Goal: Task Accomplishment & Management: Manage account settings

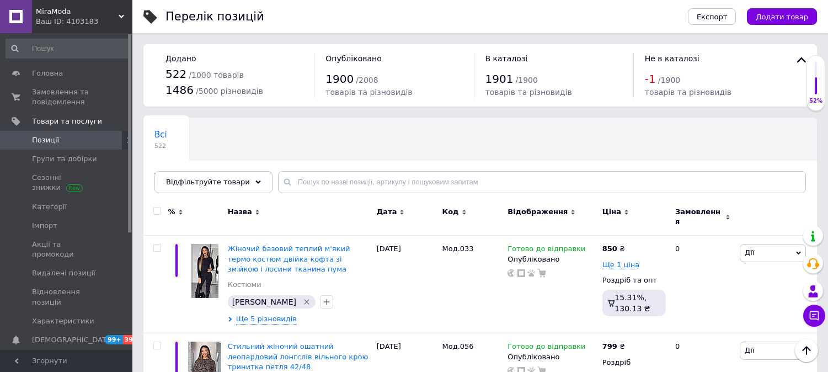
click at [74, 93] on span "Замовлення та повідомлення" at bounding box center [67, 97] width 70 height 20
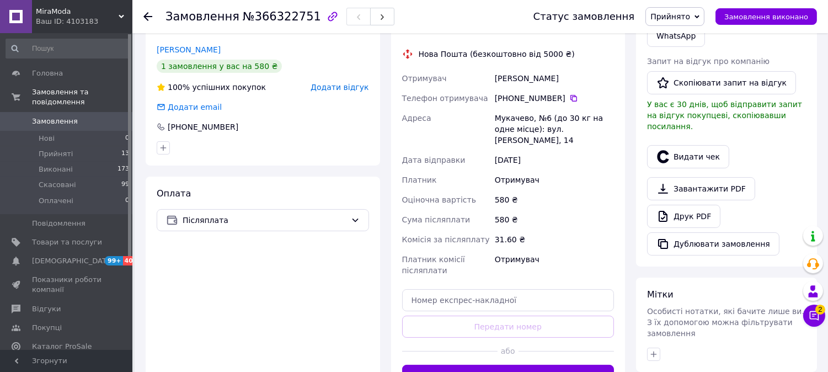
scroll to position [367, 0]
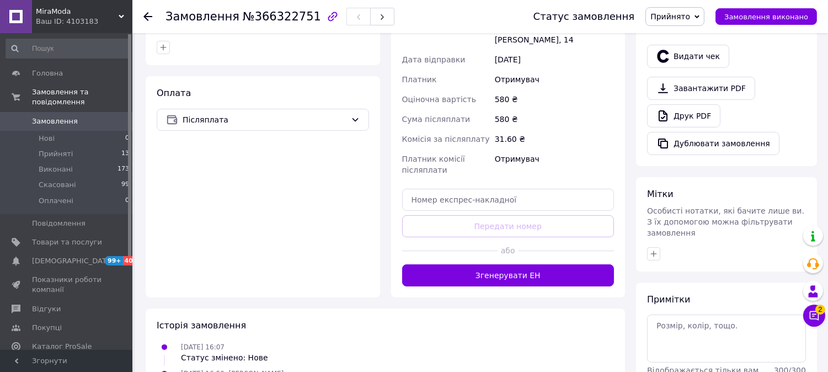
click at [515, 264] on button "Згенерувати ЕН" at bounding box center [508, 275] width 212 height 22
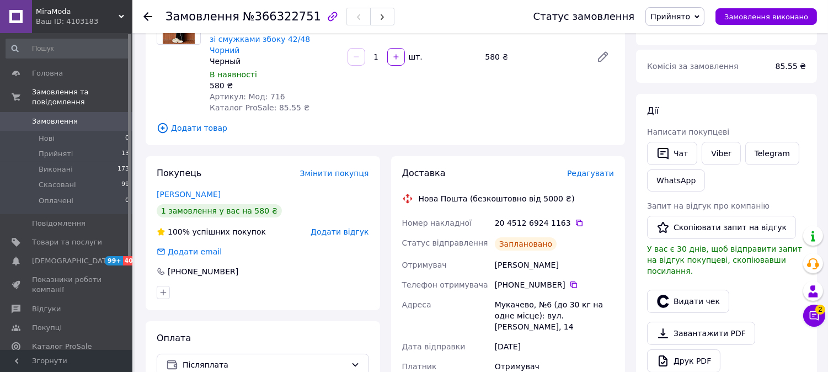
scroll to position [0, 0]
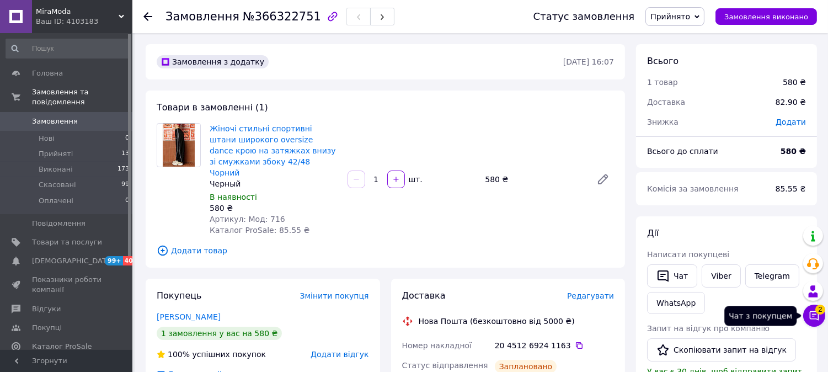
click at [810, 324] on button "Чат з покупцем 2" at bounding box center [814, 315] width 22 height 22
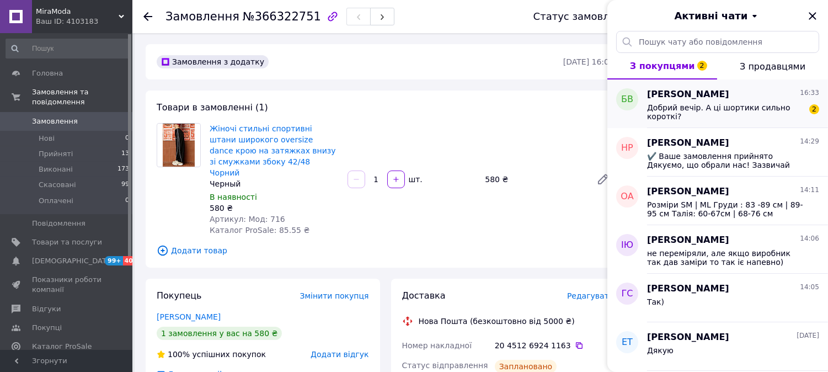
click at [714, 112] on span "Добрий вечір. А ці шортики сильно короткі?" at bounding box center [725, 112] width 157 height 18
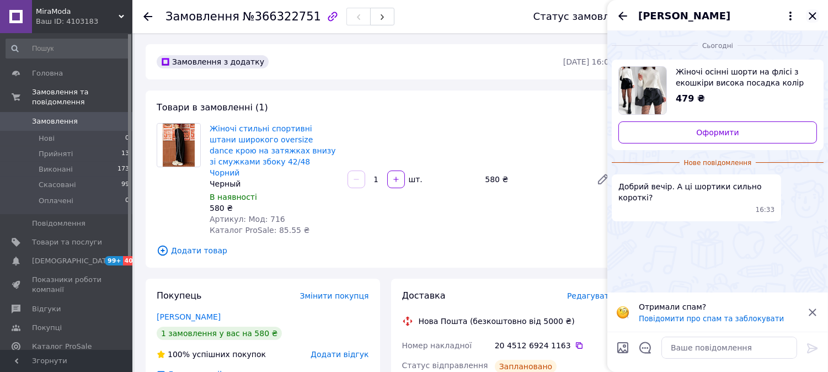
click at [817, 13] on icon "Закрити" at bounding box center [812, 15] width 13 height 13
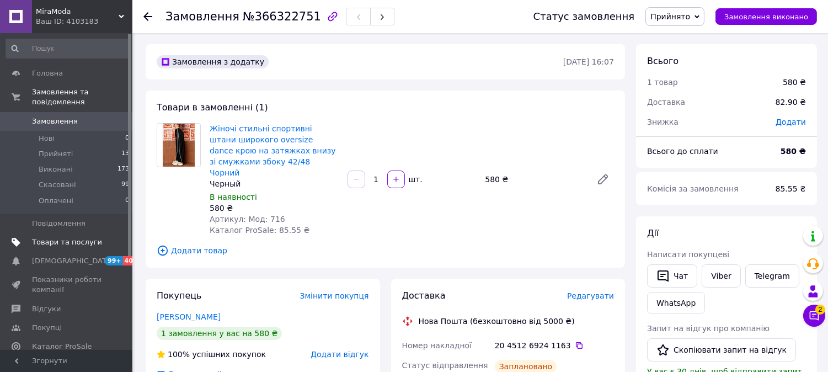
click at [56, 237] on span "Товари та послуги" at bounding box center [67, 242] width 70 height 10
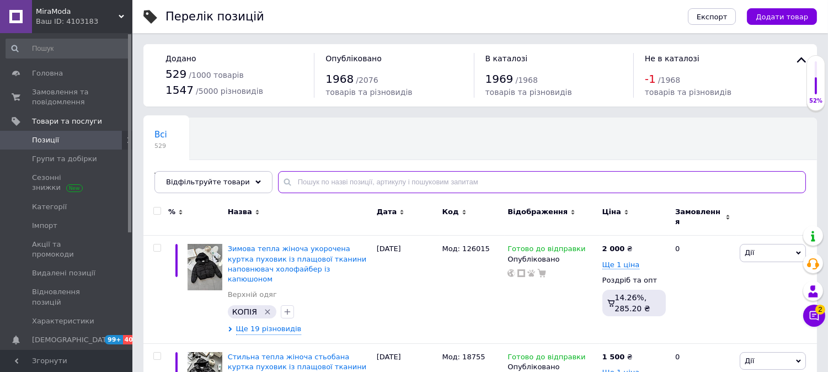
click at [392, 183] on input "text" at bounding box center [542, 182] width 528 height 22
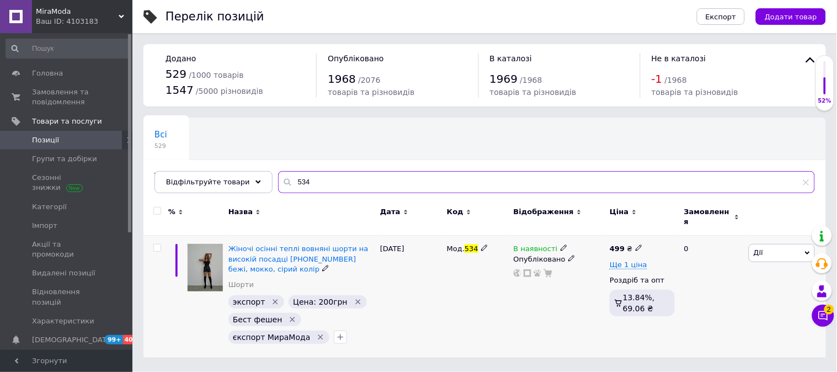
type input "534"
click at [772, 249] on span "Дії" at bounding box center [781, 253] width 66 height 18
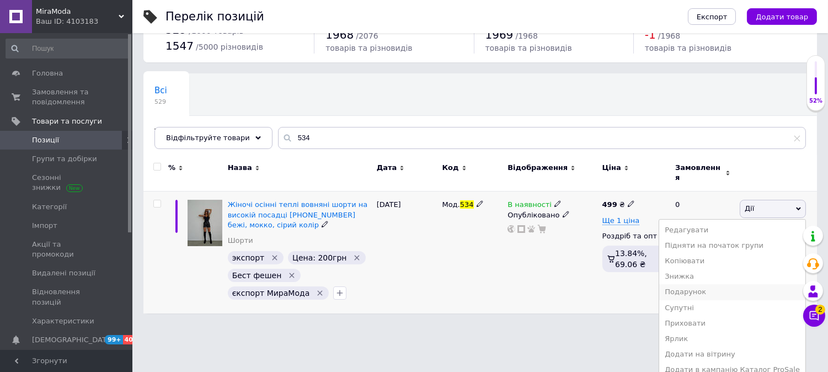
scroll to position [62, 0]
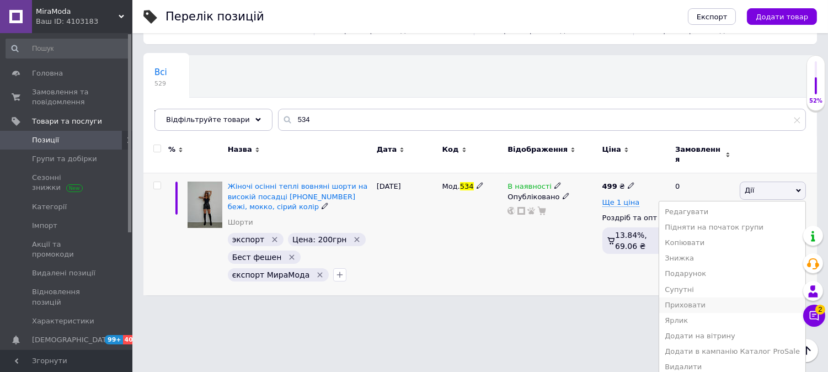
click at [699, 299] on li "Приховати" at bounding box center [732, 304] width 146 height 15
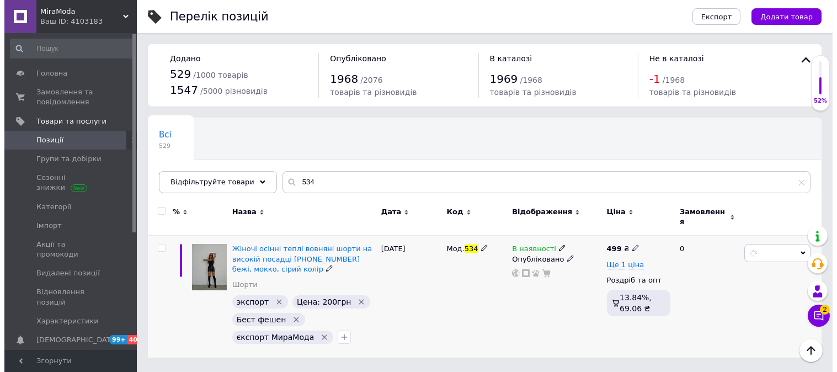
scroll to position [0, 0]
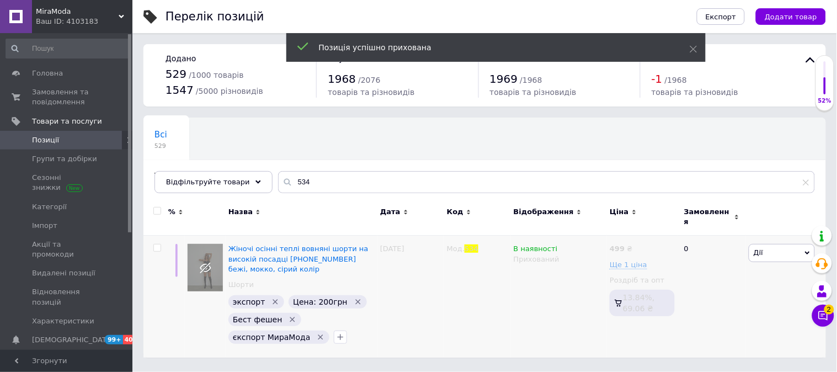
click at [84, 14] on span "MiraModa" at bounding box center [77, 12] width 83 height 10
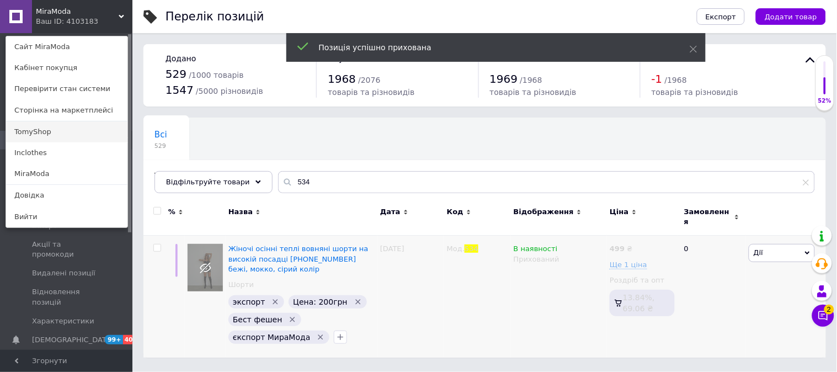
click at [59, 140] on link "TomyShop" at bounding box center [66, 131] width 121 height 21
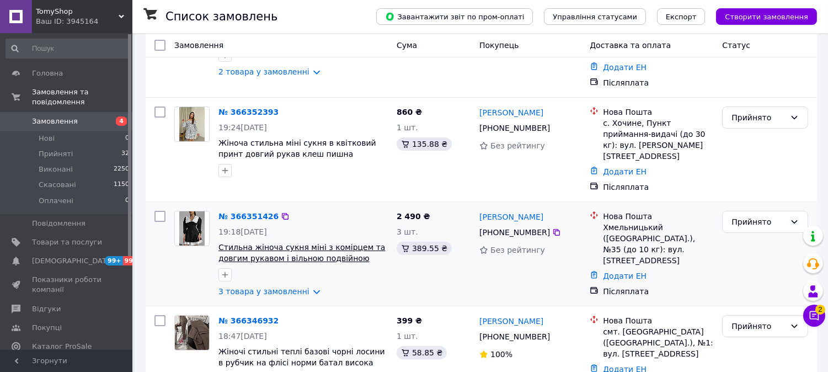
scroll to position [122, 0]
click at [248, 211] on link "№ 366351426" at bounding box center [248, 215] width 60 height 9
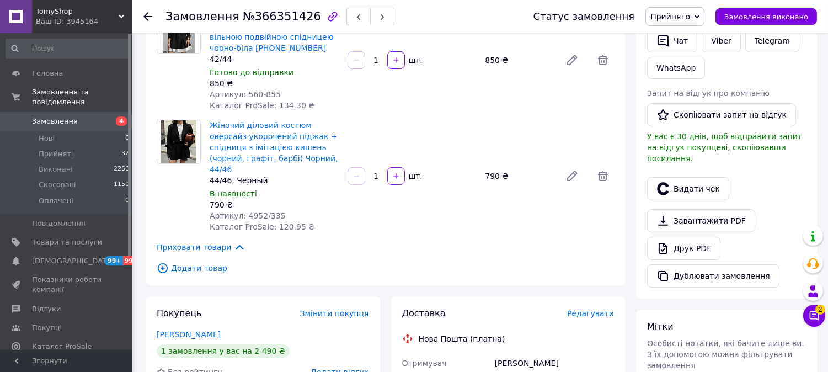
scroll to position [122, 0]
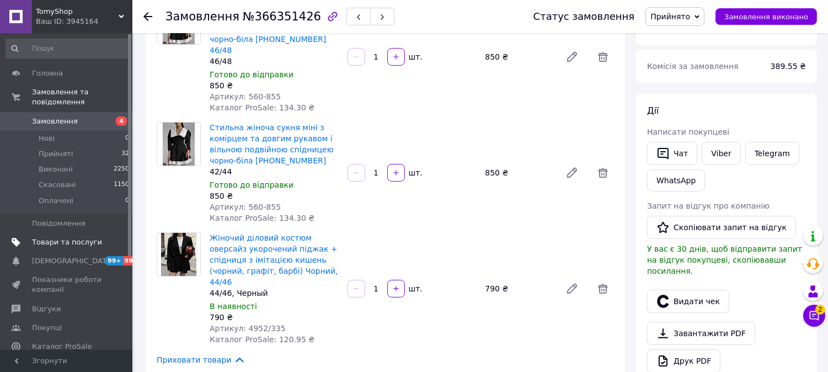
click at [55, 237] on span "Товари та послуги" at bounding box center [67, 242] width 70 height 10
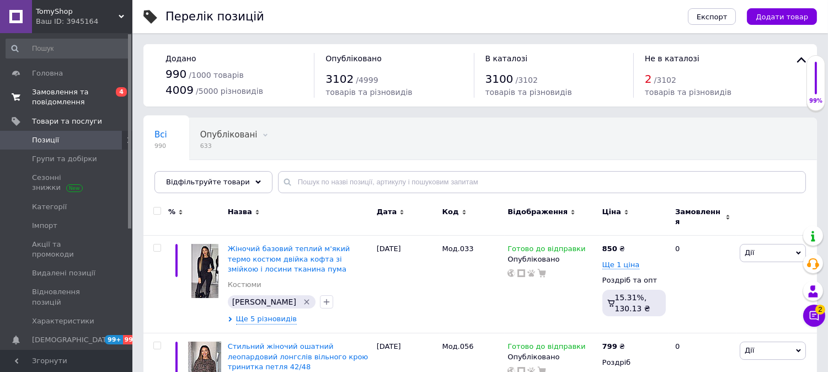
click at [34, 108] on link "Замовлення та повідомлення 0 4" at bounding box center [68, 97] width 136 height 29
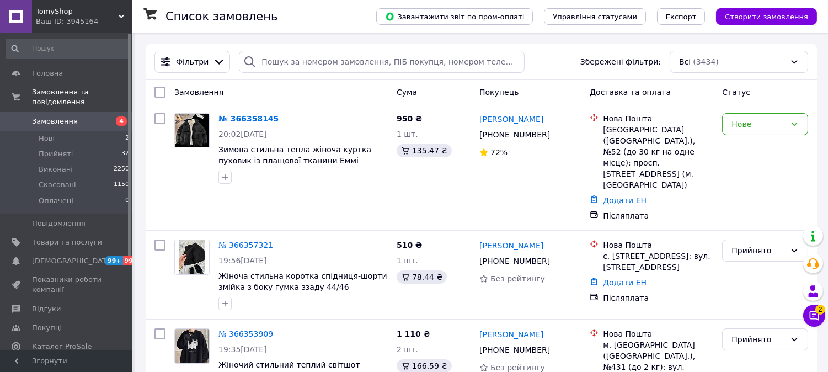
click at [84, 9] on span "TomyShop" at bounding box center [77, 12] width 83 height 10
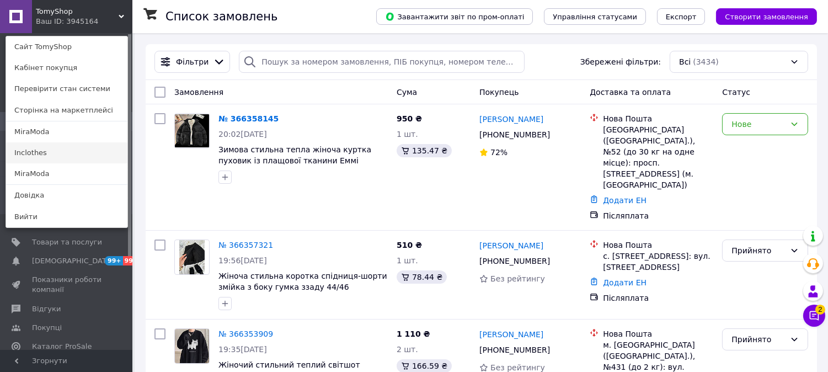
click at [58, 154] on link "Inclothes" at bounding box center [66, 152] width 121 height 21
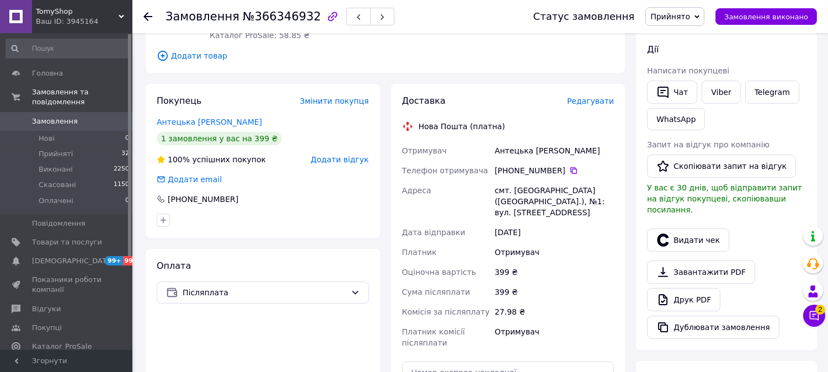
scroll to position [367, 0]
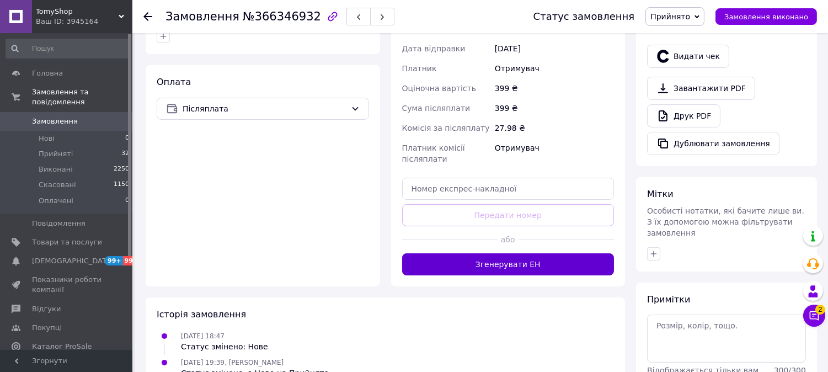
click at [544, 257] on button "Згенерувати ЕН" at bounding box center [508, 264] width 212 height 22
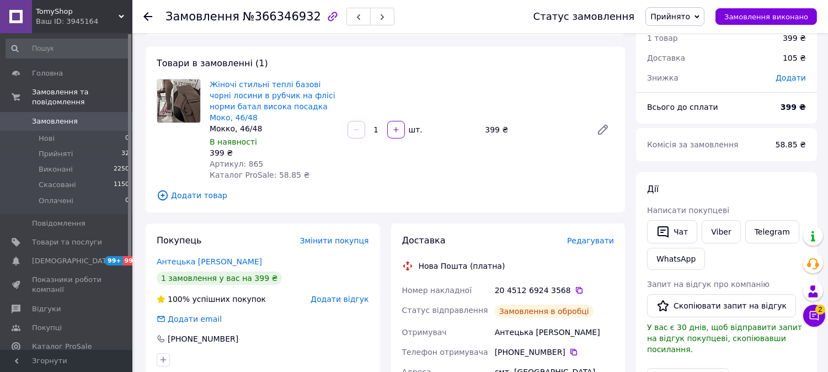
scroll to position [61, 0]
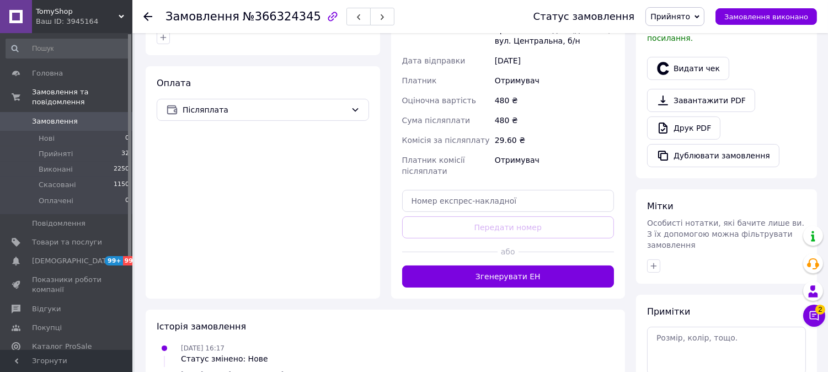
scroll to position [367, 0]
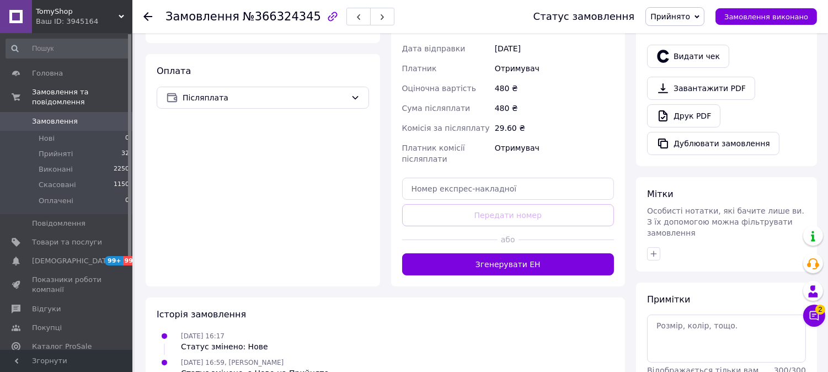
click at [528, 253] on button "Згенерувати ЕН" at bounding box center [508, 264] width 212 height 22
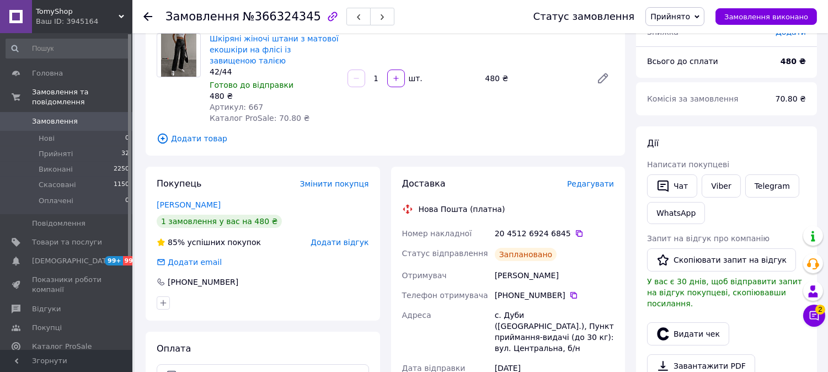
scroll to position [0, 0]
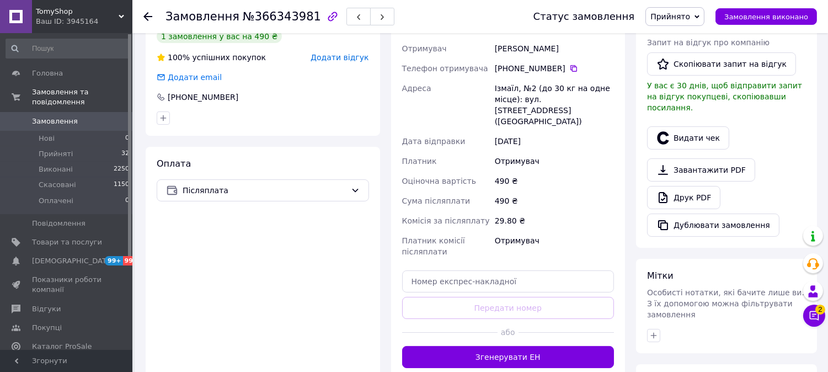
scroll to position [306, 0]
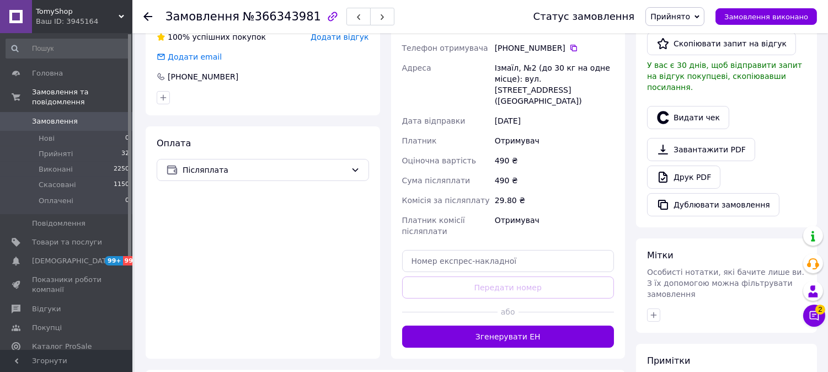
click at [561, 325] on button "Згенерувати ЕН" at bounding box center [508, 336] width 212 height 22
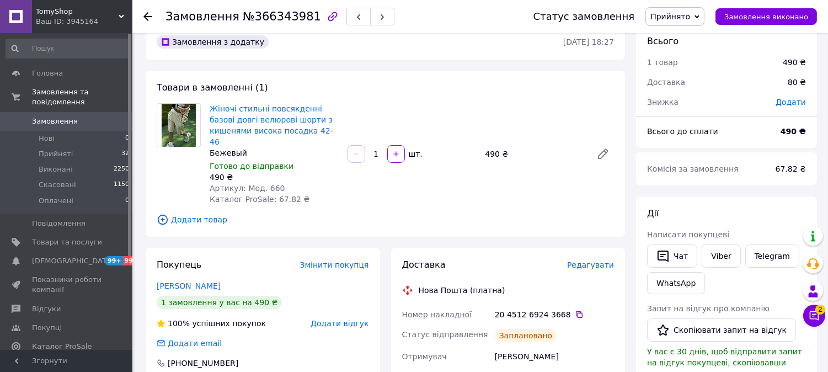
scroll to position [0, 0]
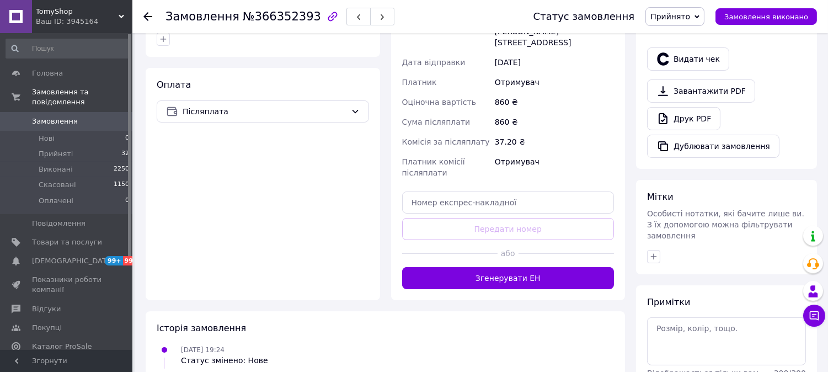
scroll to position [367, 0]
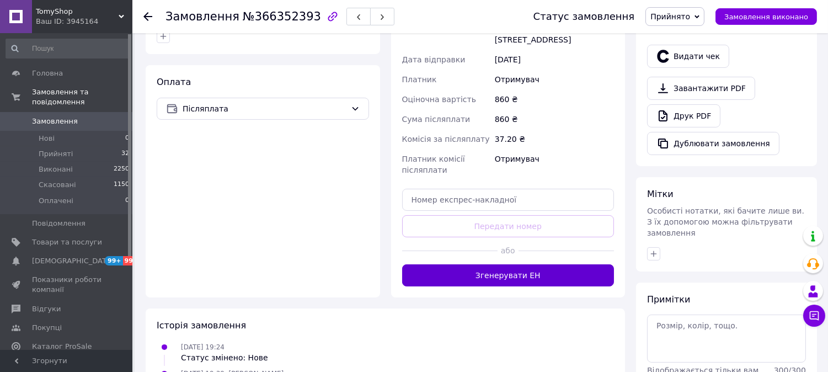
click at [507, 264] on button "Згенерувати ЕН" at bounding box center [508, 275] width 212 height 22
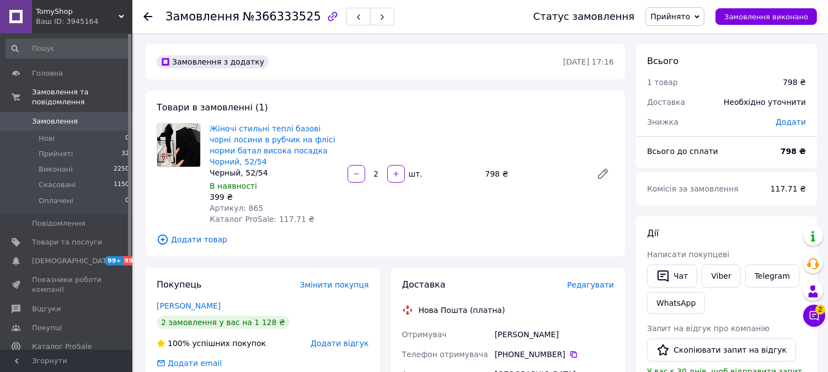
scroll to position [367, 0]
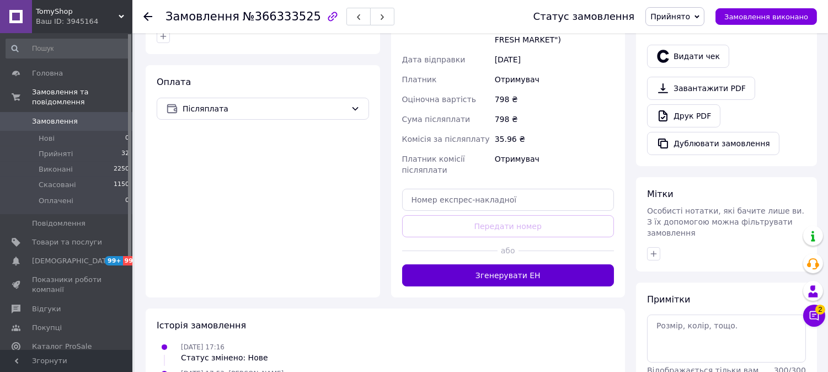
click at [499, 265] on button "Згенерувати ЕН" at bounding box center [508, 275] width 212 height 22
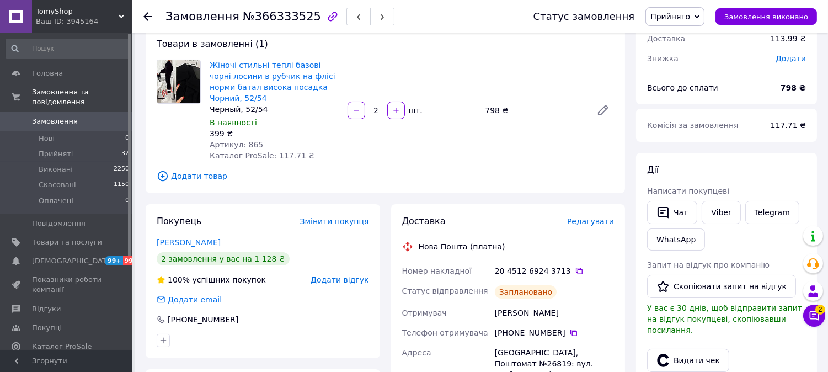
scroll to position [0, 0]
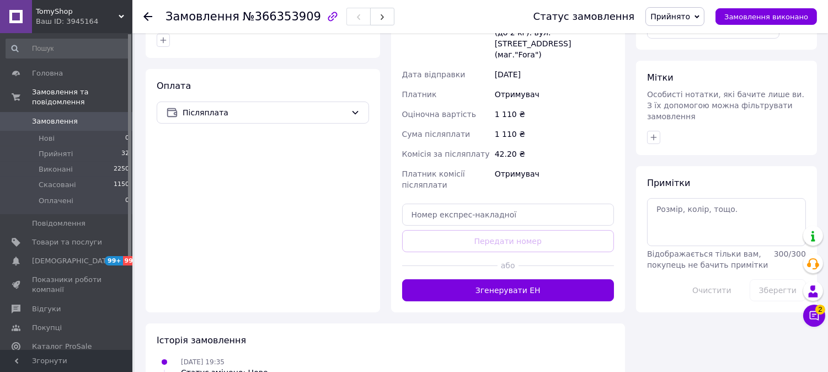
scroll to position [490, 0]
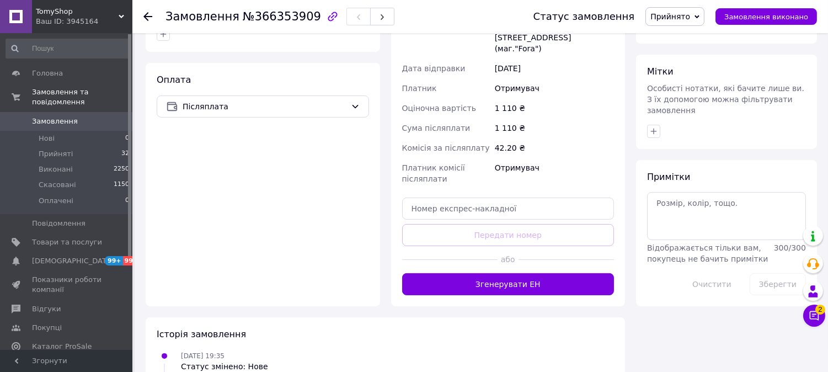
click at [507, 274] on div "Доставка Редагувати Нова Пошта (платна) Отримувач [PERSON_NAME] Телефон отримув…" at bounding box center [508, 102] width 234 height 408
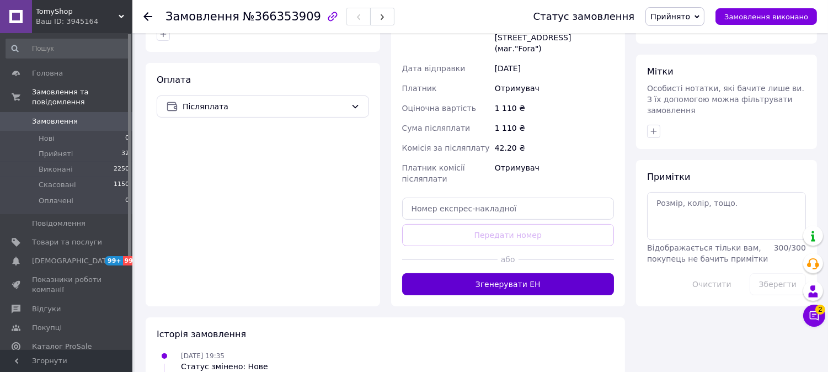
click at [510, 273] on button "Згенерувати ЕН" at bounding box center [508, 284] width 212 height 22
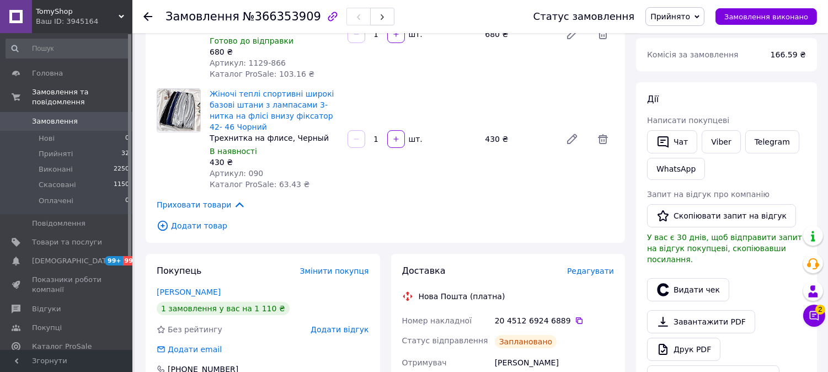
scroll to position [0, 0]
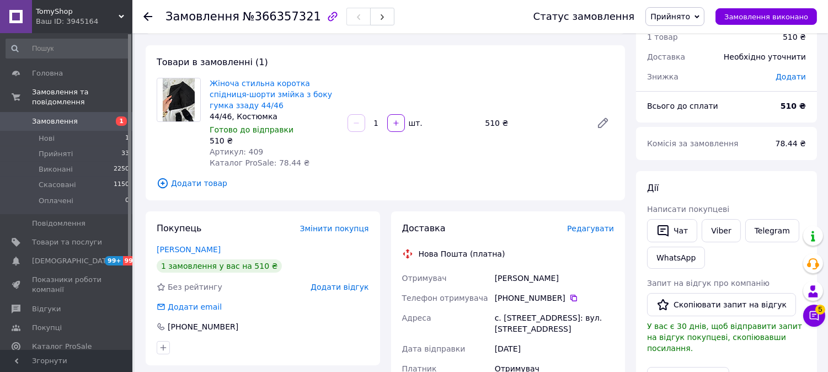
scroll to position [61, 0]
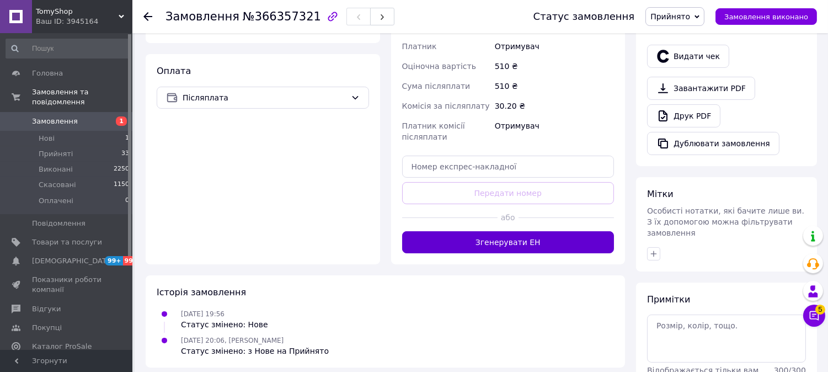
click at [526, 231] on button "Згенерувати ЕН" at bounding box center [508, 242] width 212 height 22
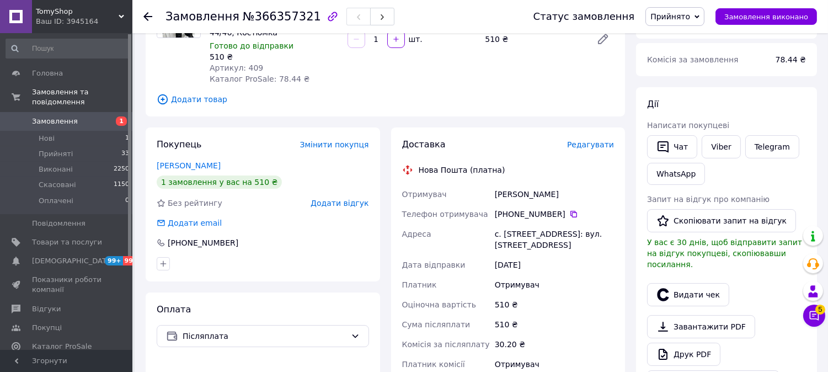
scroll to position [0, 0]
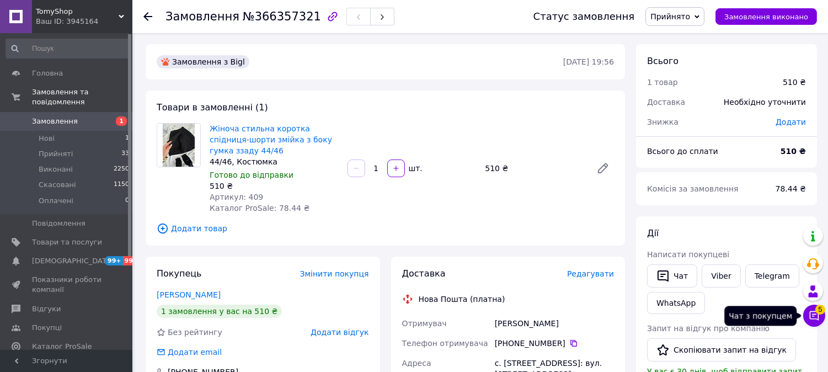
click at [821, 315] on button "Чат з покупцем 5" at bounding box center [814, 315] width 22 height 22
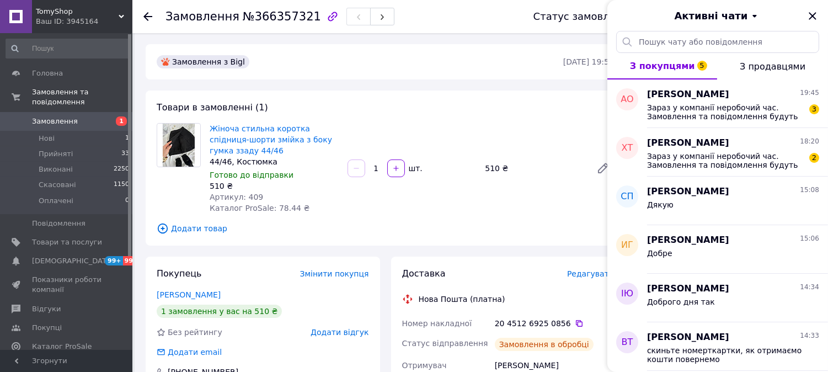
click at [757, 165] on span "Зараз у компанії неробочий час. Замовлення та повідомлення будуть оброблені з 0…" at bounding box center [725, 161] width 157 height 18
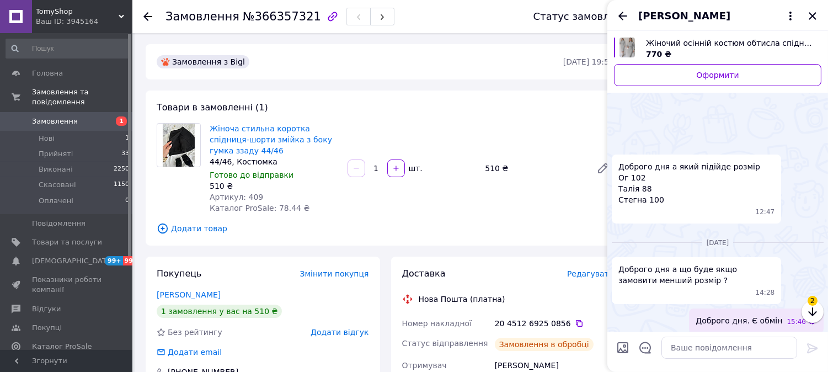
scroll to position [486, 0]
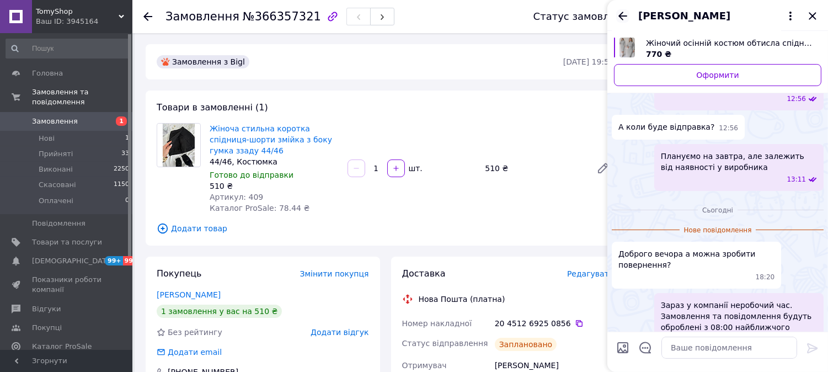
click at [624, 18] on icon "Назад" at bounding box center [622, 15] width 13 height 13
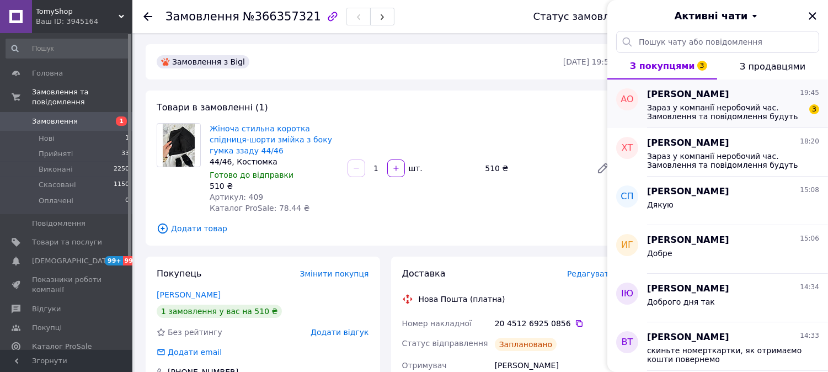
click at [704, 122] on div "Александра Олиниченко 19:45 Зараз у компанії неробочий час. Замовлення та повід…" at bounding box center [737, 103] width 181 height 49
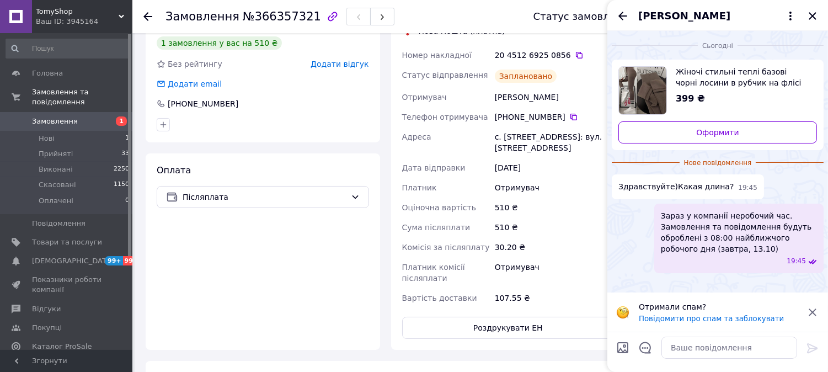
scroll to position [0, 0]
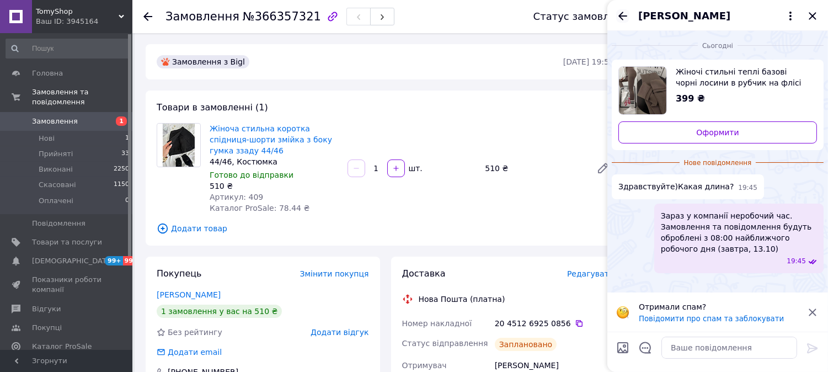
click at [624, 17] on icon "Назад" at bounding box center [622, 15] width 13 height 13
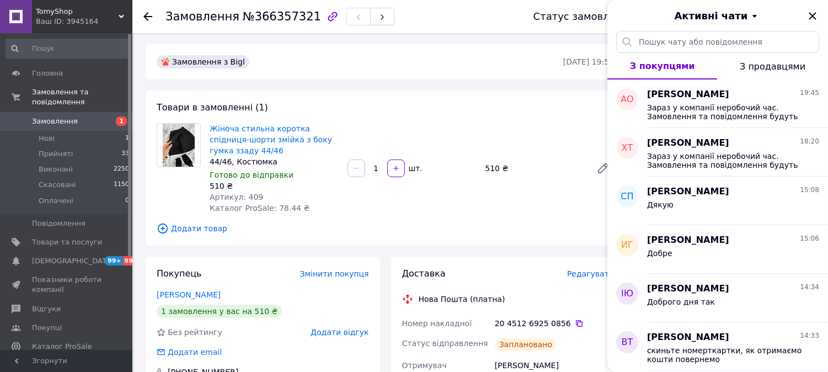
drag, startPoint x: 804, startPoint y: 13, endPoint x: 812, endPoint y: 7, distance: 9.5
click at [805, 13] on div "Активні чати" at bounding box center [717, 15] width 221 height 31
click at [815, 9] on icon "Закрити" at bounding box center [812, 15] width 13 height 13
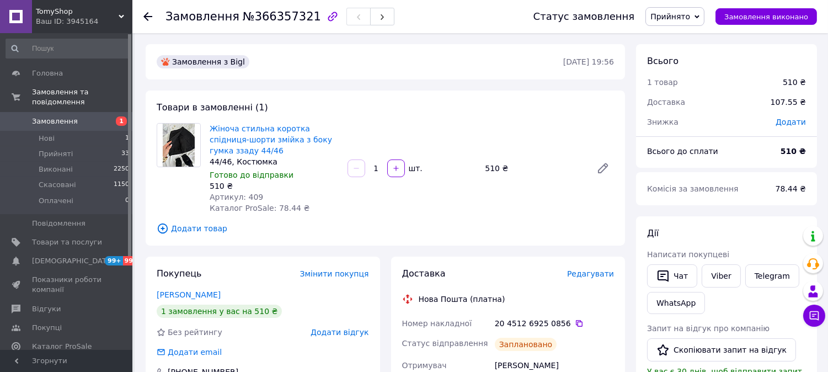
click at [67, 117] on link "Замовлення 1" at bounding box center [68, 121] width 136 height 19
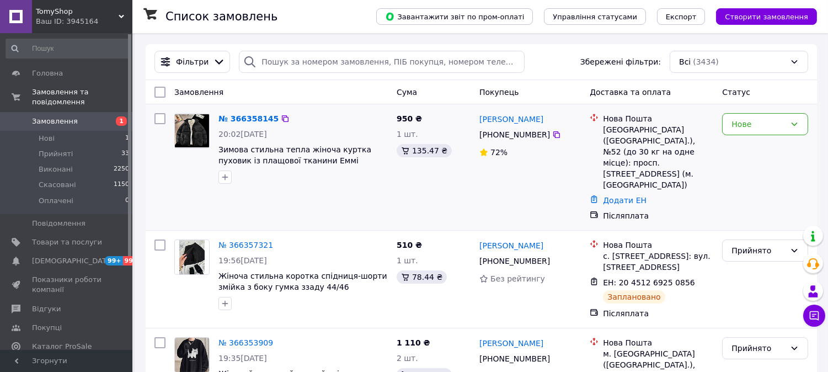
click at [732, 136] on div "Нове" at bounding box center [765, 167] width 95 height 117
click at [753, 131] on div "Нове" at bounding box center [765, 124] width 86 height 22
click at [752, 147] on li "Прийнято" at bounding box center [765, 149] width 85 height 20
click at [117, 112] on link "Замовлення 1" at bounding box center [68, 121] width 136 height 19
click at [67, 35] on div "Головна Замовлення та повідомлення Замовлення 1 Нові 1 Прийняті 33 Виконані 225…" at bounding box center [68, 193] width 136 height 320
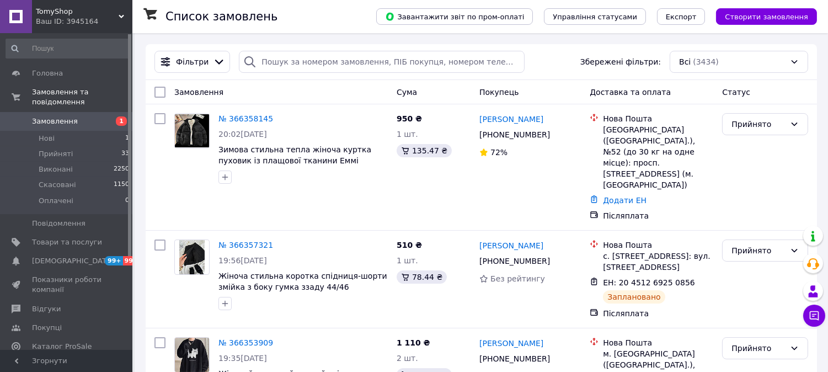
click at [74, 19] on div "Ваш ID: 3945164" at bounding box center [84, 22] width 97 height 10
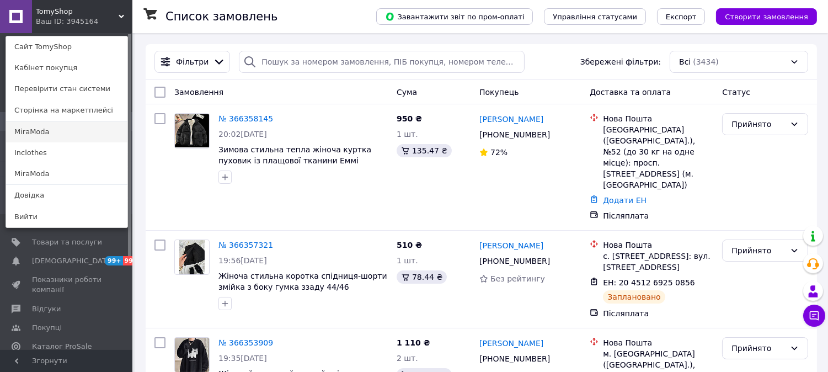
click at [56, 137] on link "MiraModa" at bounding box center [66, 131] width 121 height 21
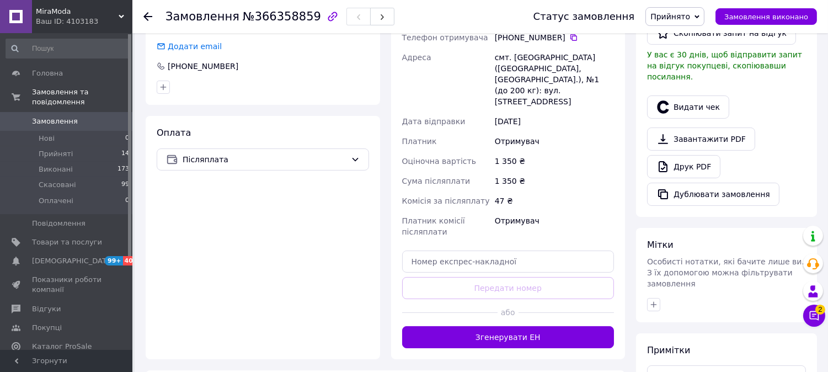
scroll to position [323, 0]
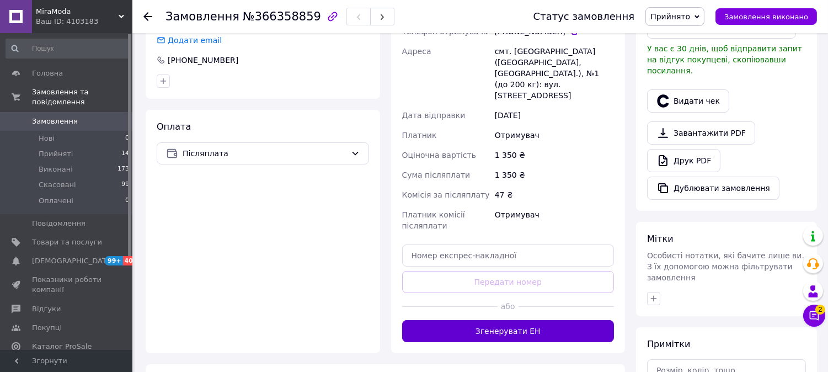
click at [520, 320] on button "Згенерувати ЕН" at bounding box center [508, 331] width 212 height 22
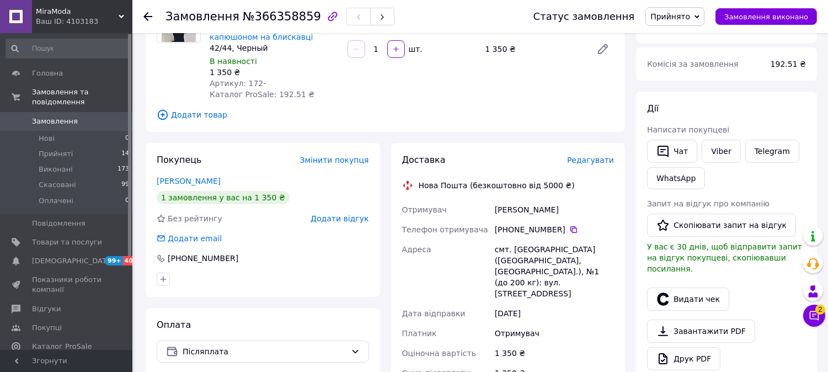
scroll to position [0, 0]
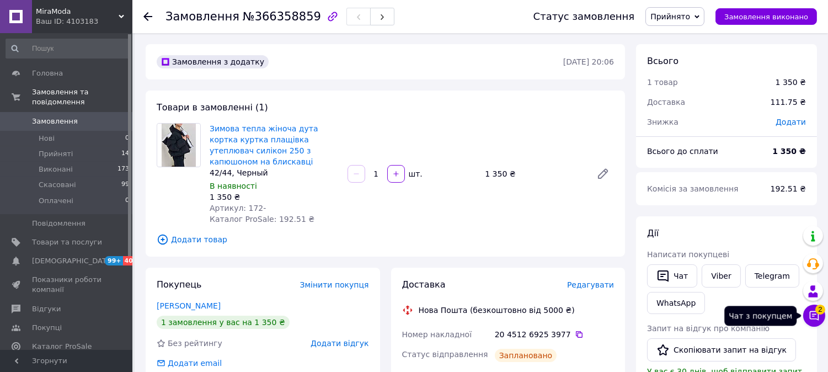
click at [810, 315] on icon at bounding box center [814, 315] width 9 height 9
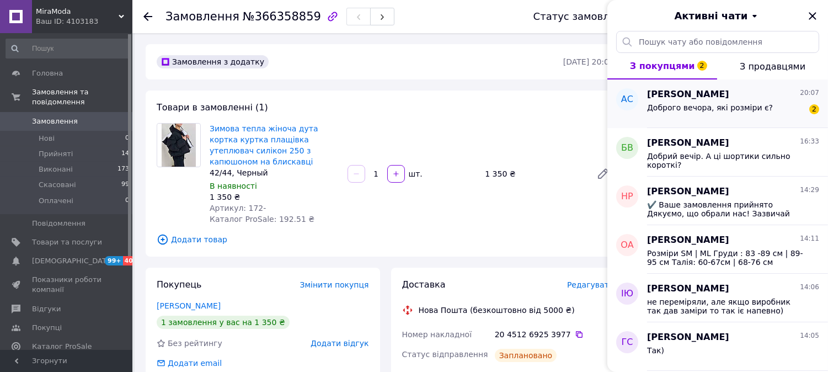
click at [742, 90] on div "[PERSON_NAME] 20:07" at bounding box center [733, 94] width 172 height 13
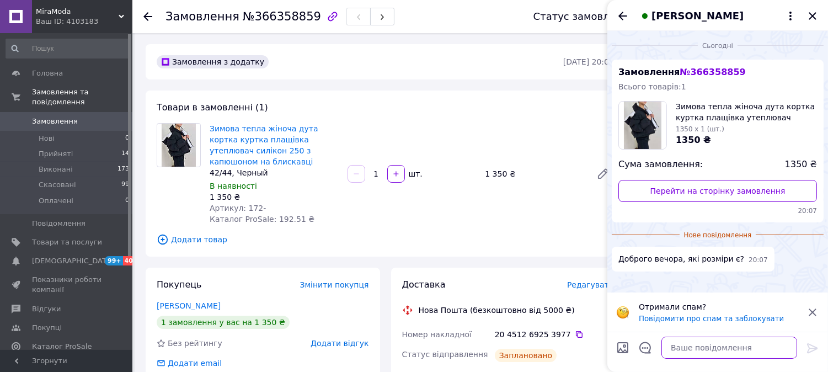
click at [751, 343] on textarea at bounding box center [729, 347] width 136 height 22
type textarea "доброго вечора"
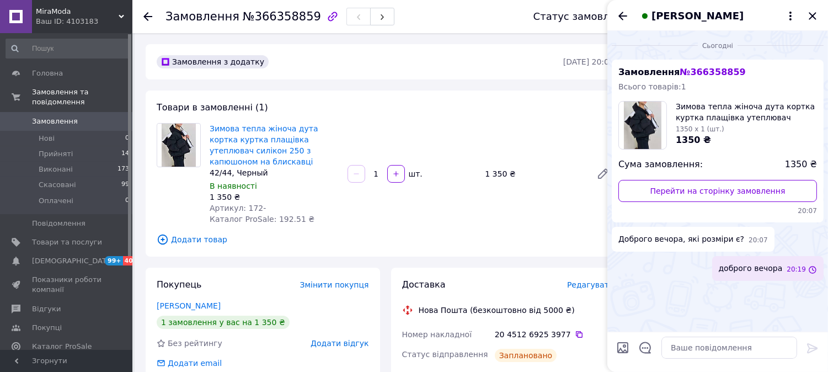
click at [621, 346] on input "Завантажити файли" at bounding box center [622, 347] width 13 height 13
type input "C:\fakepath\photo_2025-09-29_13-11-39.jpg"
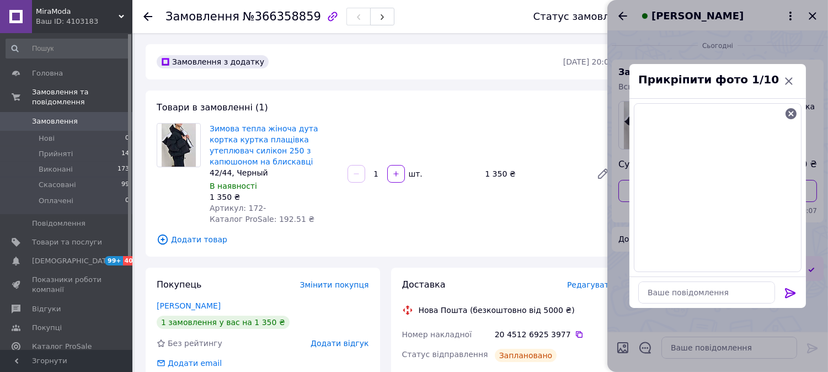
click at [780, 286] on div at bounding box center [790, 295] width 22 height 26
click at [782, 287] on div at bounding box center [790, 295] width 22 height 26
click at [790, 291] on icon at bounding box center [790, 292] width 13 height 13
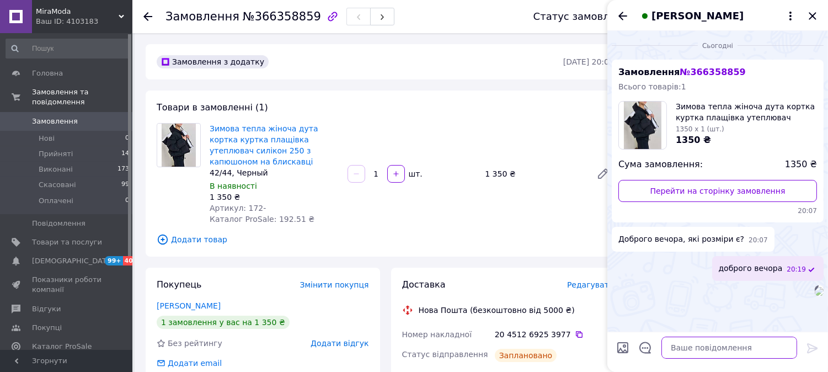
click at [729, 345] on textarea at bounding box center [729, 347] width 136 height 22
type textarea "42/44 46/48"
click at [714, 346] on textarea at bounding box center [729, 347] width 136 height 22
paste textarea "✔️ Ваше замовлення прийнято Дякуємо, що обрали нас! Зазвичай відправка займає 1…"
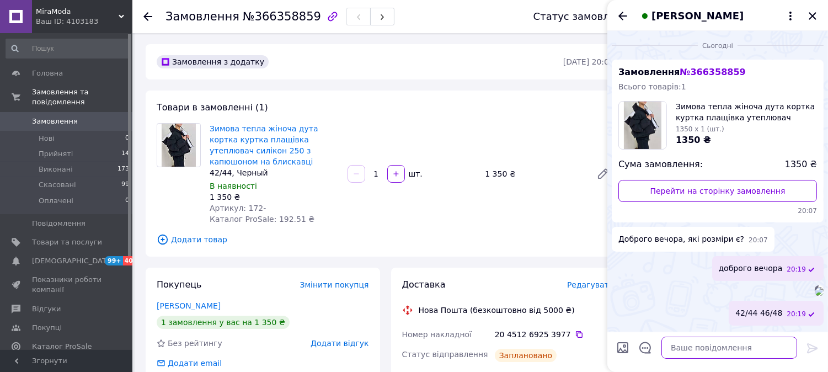
type textarea "✔️ Ваше замовлення прийнято Дякуємо, що обрали нас! Зазвичай відправка займає 1…"
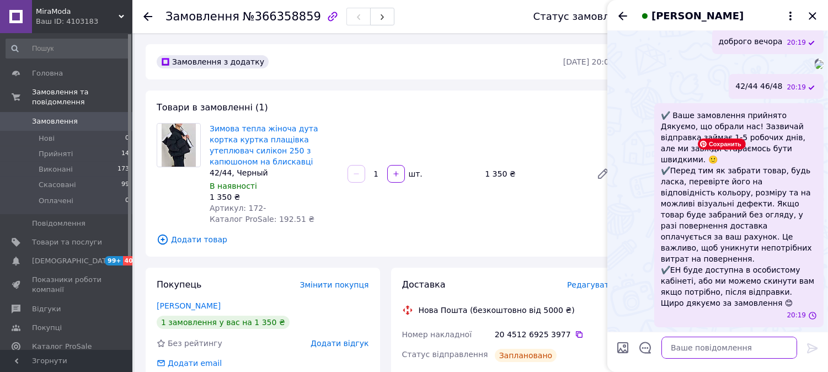
scroll to position [347, 0]
click at [623, 17] on icon "Назад" at bounding box center [622, 15] width 13 height 13
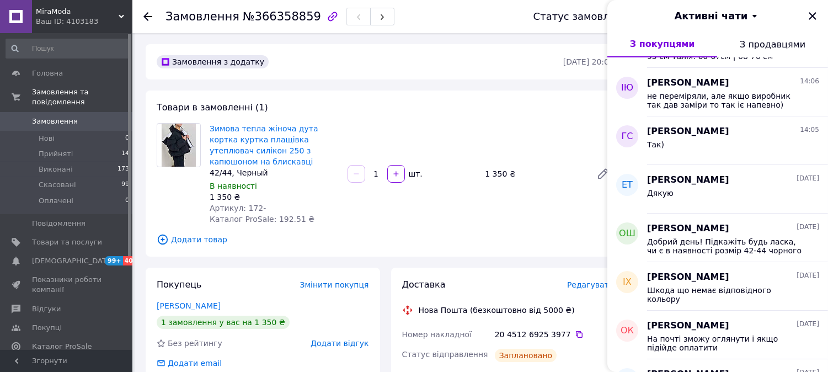
scroll to position [0, 0]
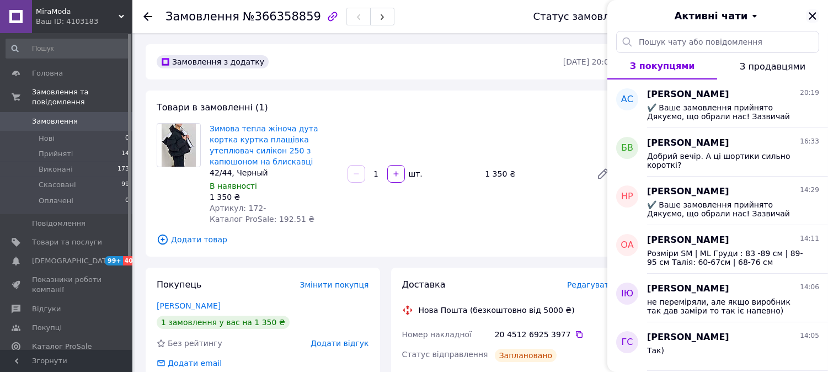
click at [815, 18] on icon "Закрити" at bounding box center [812, 15] width 7 height 7
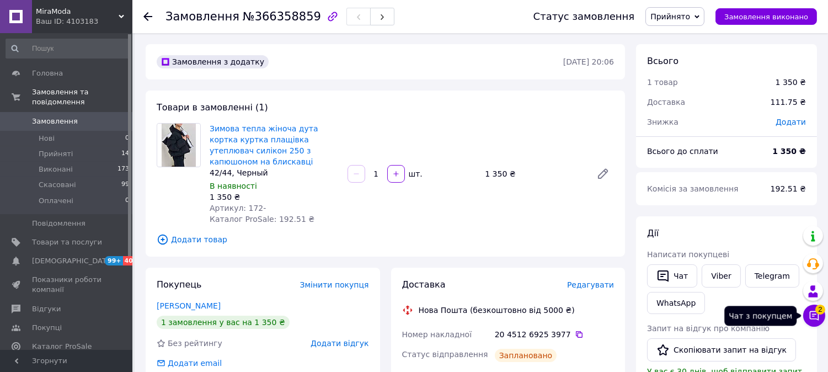
click at [820, 320] on button "Чат з покупцем 2" at bounding box center [814, 315] width 22 height 22
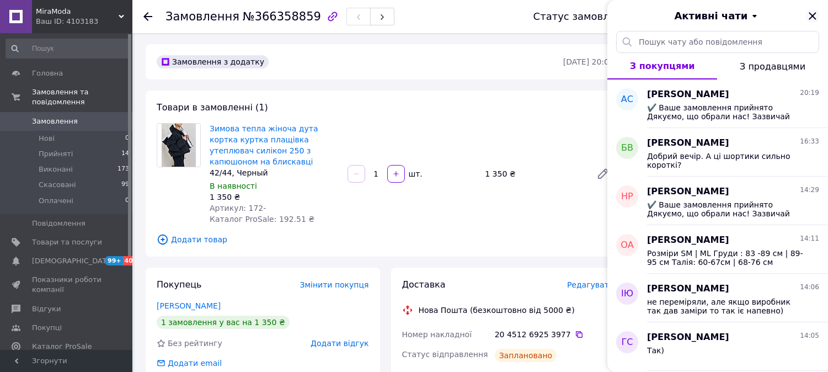
click at [807, 12] on icon "Закрити" at bounding box center [812, 15] width 13 height 13
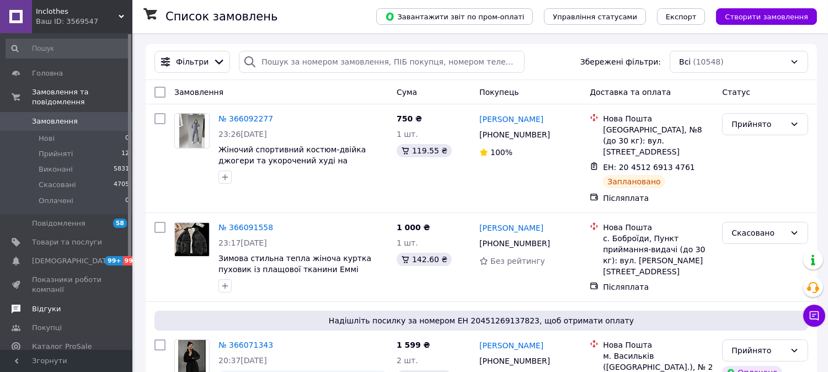
click at [45, 304] on link "Відгуки" at bounding box center [68, 308] width 136 height 19
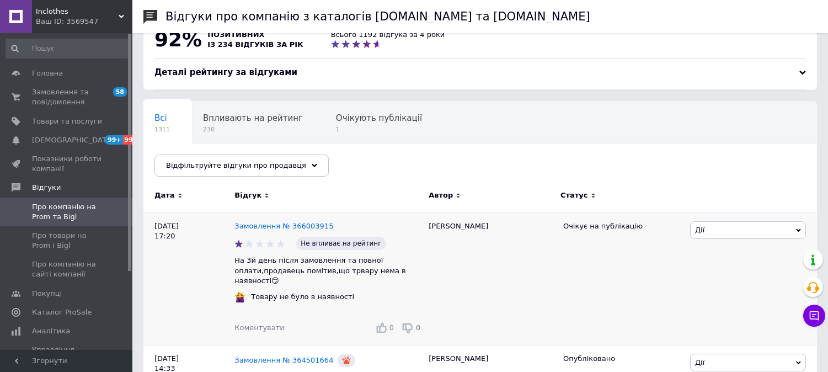
scroll to position [61, 0]
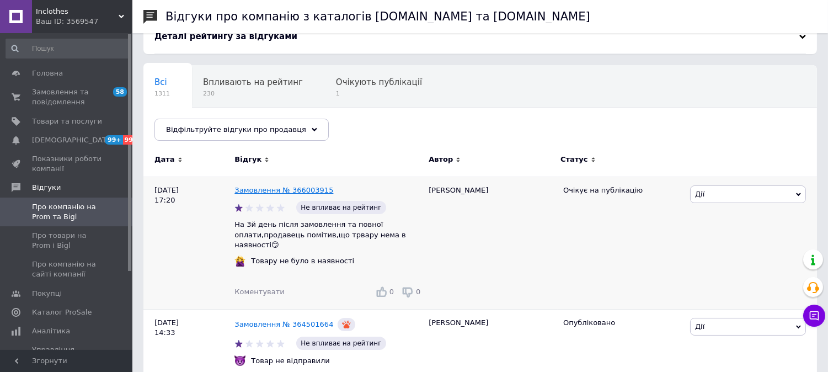
click at [264, 186] on link "Замовлення № 366003915" at bounding box center [283, 190] width 99 height 8
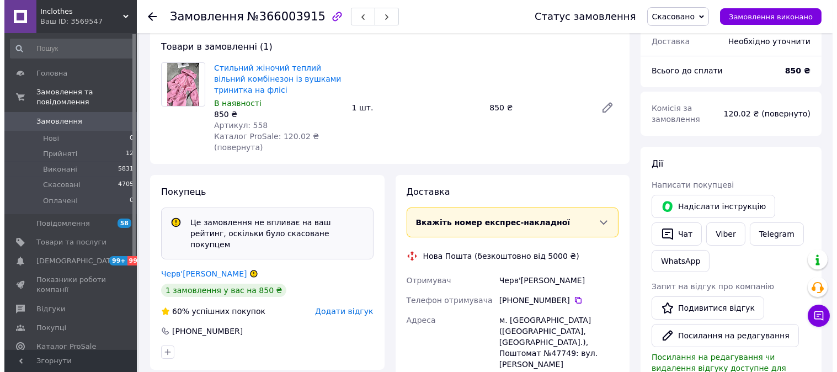
scroll to position [114, 0]
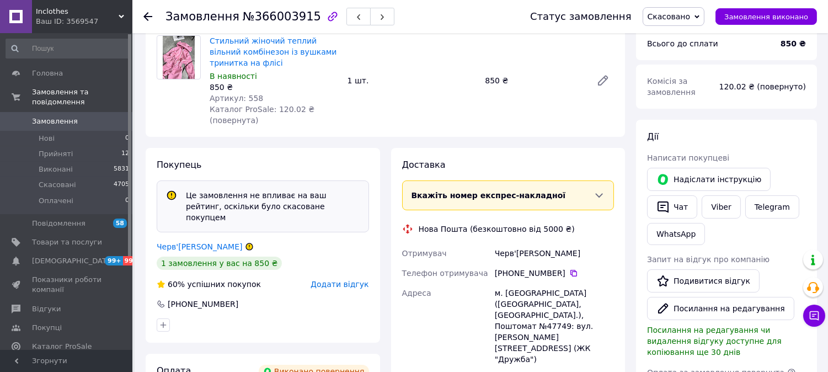
click at [335, 280] on span "Додати відгук" at bounding box center [340, 284] width 58 height 9
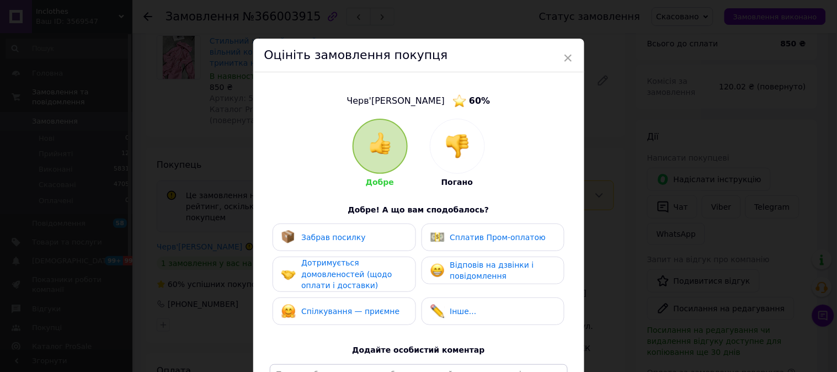
click at [462, 146] on img at bounding box center [457, 146] width 24 height 24
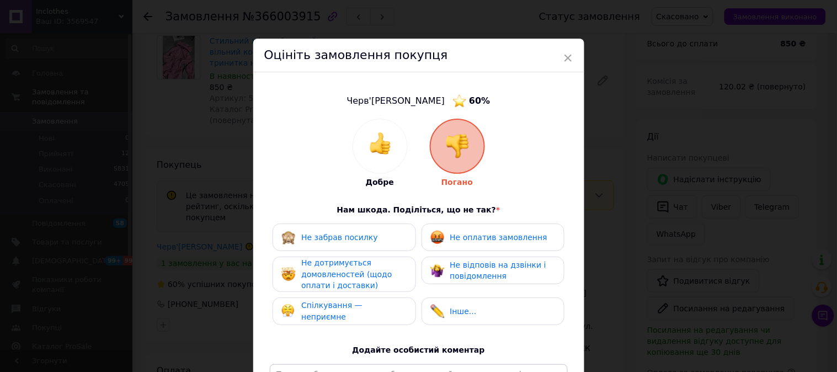
click at [354, 307] on span "Спілкування — неприємне" at bounding box center [331, 311] width 61 height 20
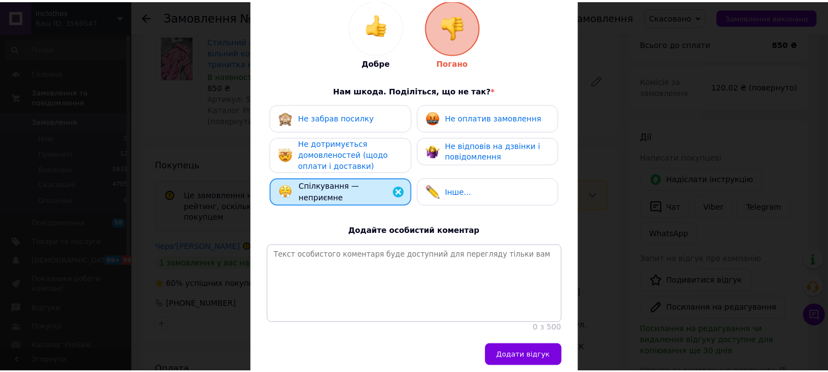
scroll to position [122, 0]
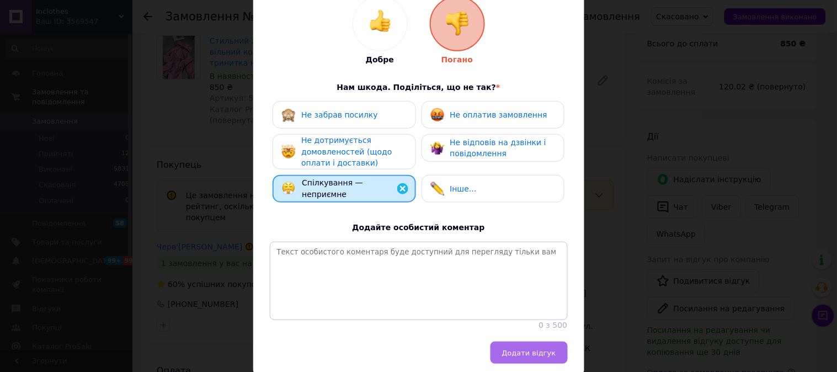
click at [516, 356] on button "Додати відгук" at bounding box center [528, 352] width 77 height 22
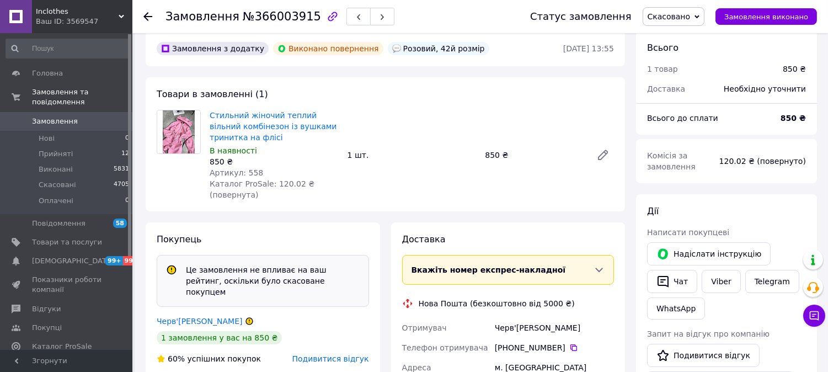
scroll to position [61, 0]
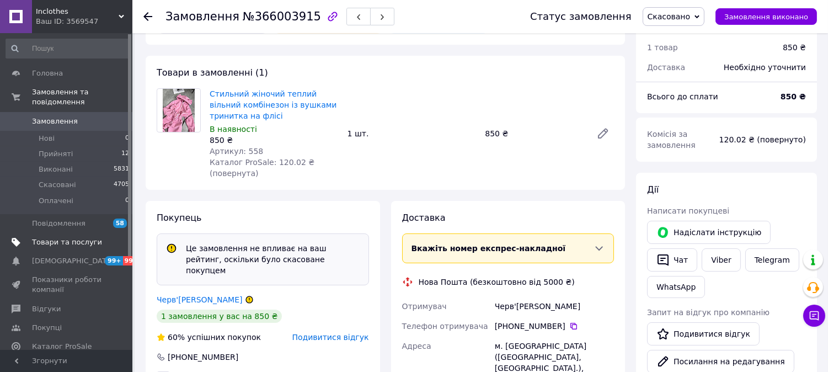
click at [67, 237] on span "Товари та послуги" at bounding box center [67, 242] width 70 height 10
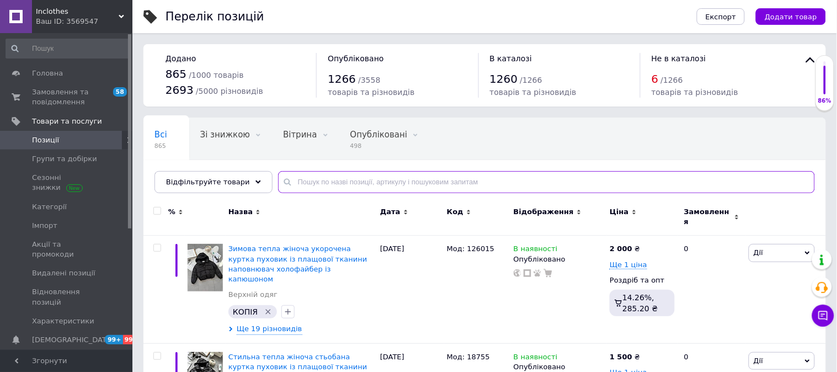
click at [400, 177] on input "text" at bounding box center [546, 182] width 537 height 22
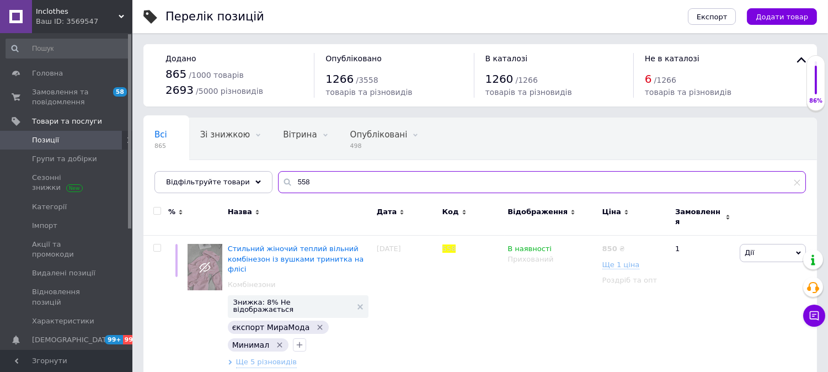
click at [347, 182] on input "558" at bounding box center [542, 182] width 528 height 22
type input "5"
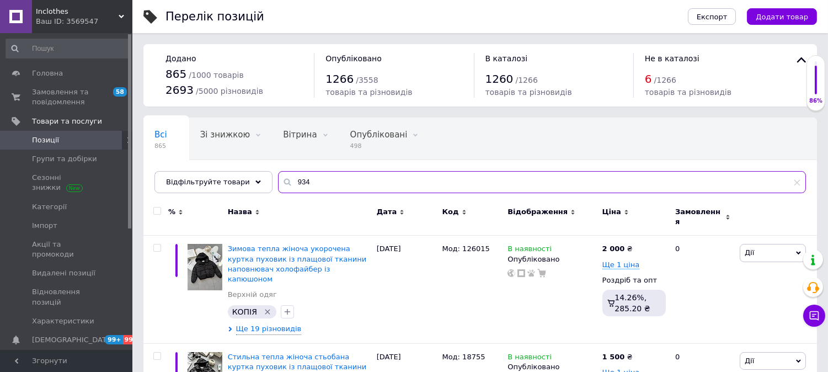
click at [301, 183] on input "934" at bounding box center [542, 182] width 528 height 22
type input "9"
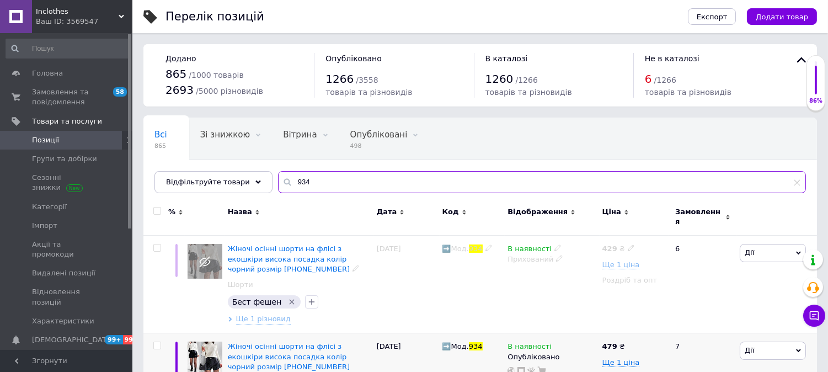
scroll to position [85, 0]
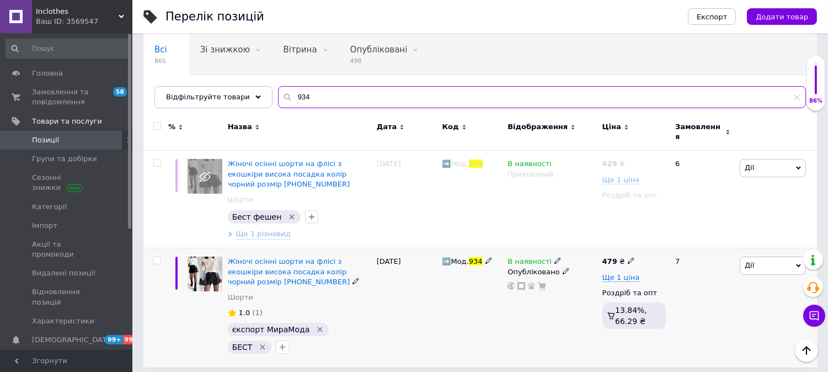
type input "934"
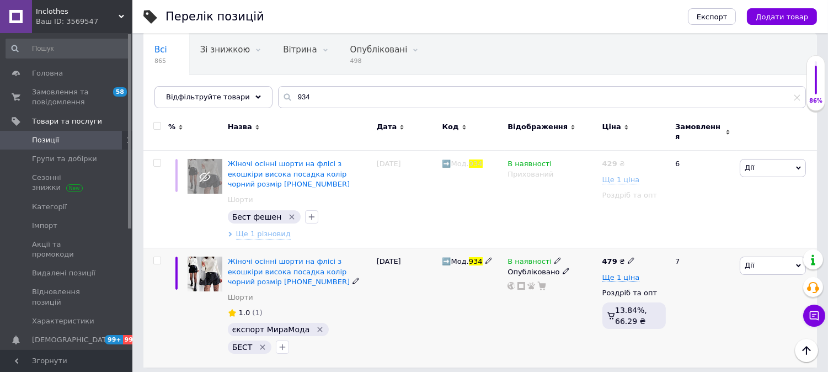
drag, startPoint x: 763, startPoint y: 259, endPoint x: 750, endPoint y: 278, distance: 23.0
click at [763, 260] on span "Дії" at bounding box center [773, 265] width 66 height 18
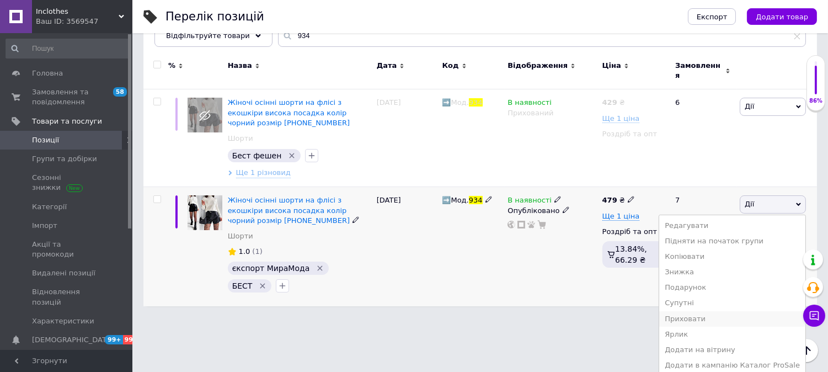
click at [710, 314] on li "Приховати" at bounding box center [732, 318] width 146 height 15
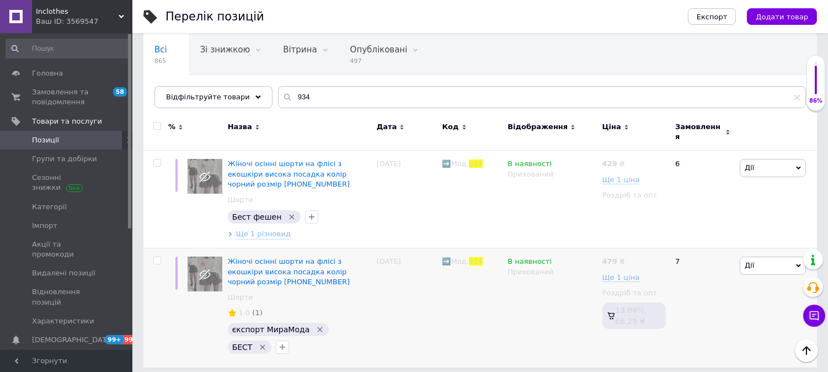
click at [75, 29] on div "Inclothes Ваш ID: 3569547" at bounding box center [82, 16] width 100 height 33
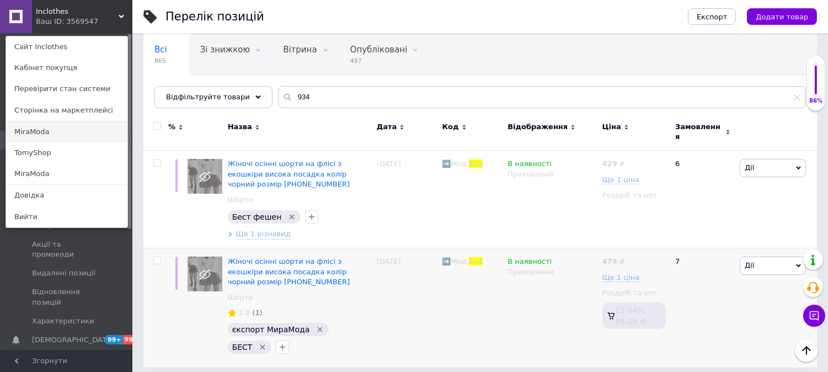
click at [57, 124] on link "MiraModa" at bounding box center [66, 131] width 121 height 21
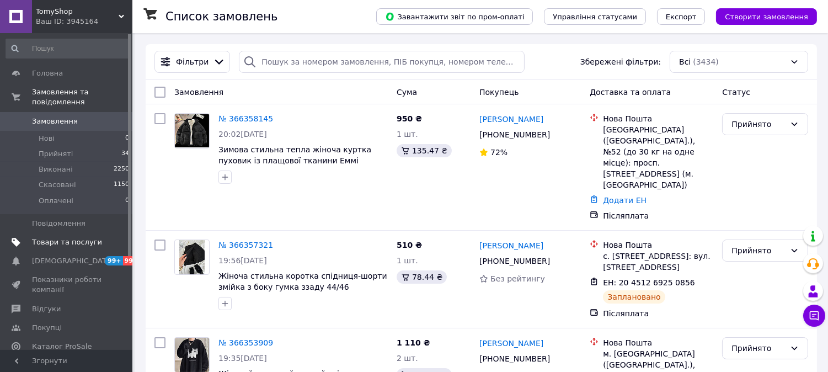
click at [52, 237] on span "Товари та послуги" at bounding box center [67, 242] width 70 height 10
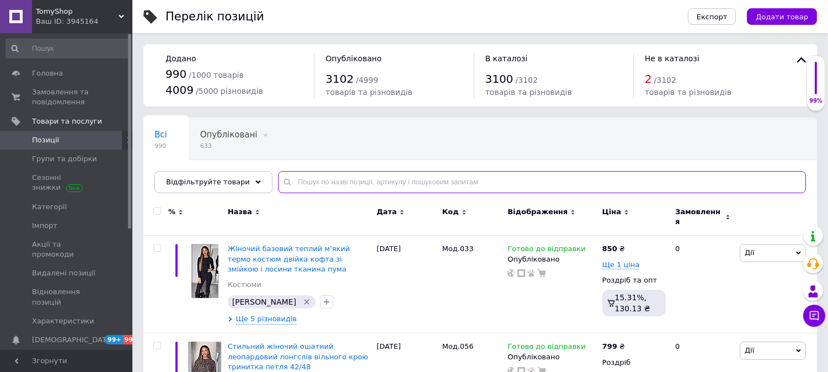
click at [395, 180] on input "text" at bounding box center [542, 182] width 528 height 22
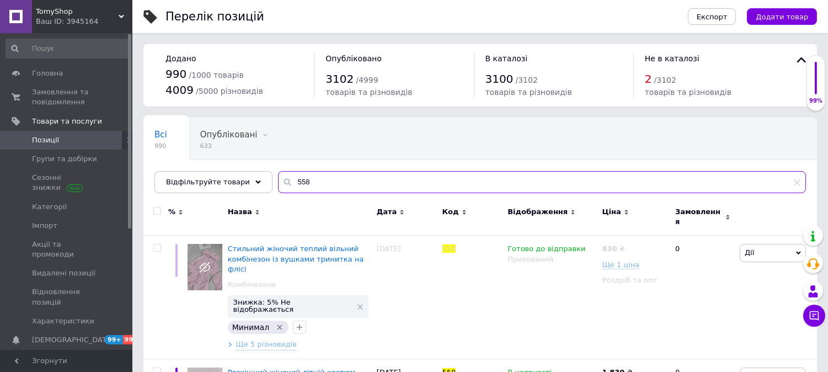
drag, startPoint x: 309, startPoint y: 191, endPoint x: 280, endPoint y: 189, distance: 29.3
click at [280, 189] on input "558" at bounding box center [542, 182] width 528 height 22
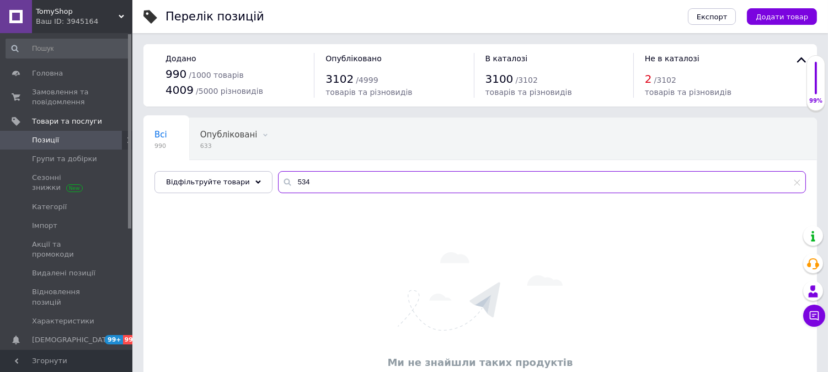
drag, startPoint x: 334, startPoint y: 186, endPoint x: 286, endPoint y: 183, distance: 48.1
click at [286, 183] on input "534" at bounding box center [542, 182] width 528 height 22
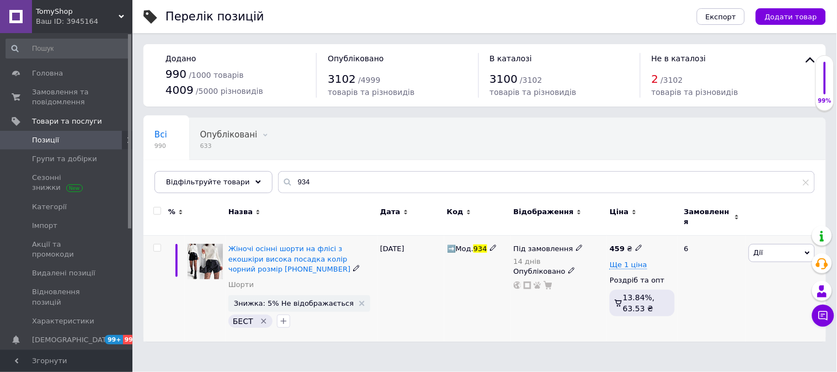
click at [763, 244] on span "Дії" at bounding box center [781, 253] width 66 height 18
drag, startPoint x: 317, startPoint y: 182, endPoint x: 277, endPoint y: 182, distance: 39.7
click at [278, 182] on div "934" at bounding box center [546, 182] width 537 height 22
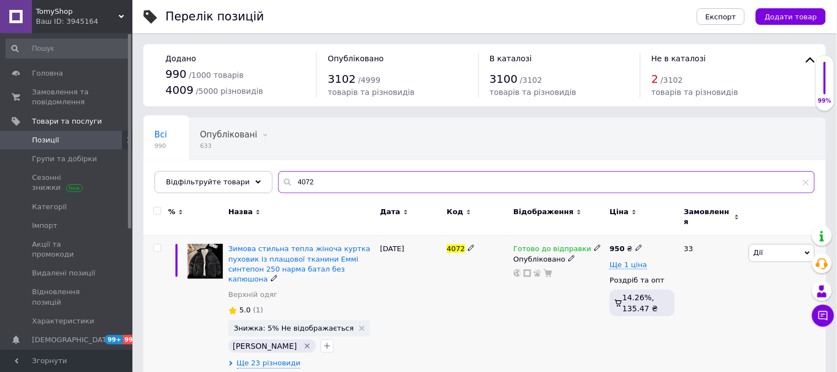
type input "4072"
click at [776, 257] on div "Дії Редагувати Підняти на початок групи Копіювати Знижка Подарунок Супутні Прих…" at bounding box center [786, 306] width 80 height 141
click at [779, 244] on span "Дії" at bounding box center [781, 253] width 66 height 18
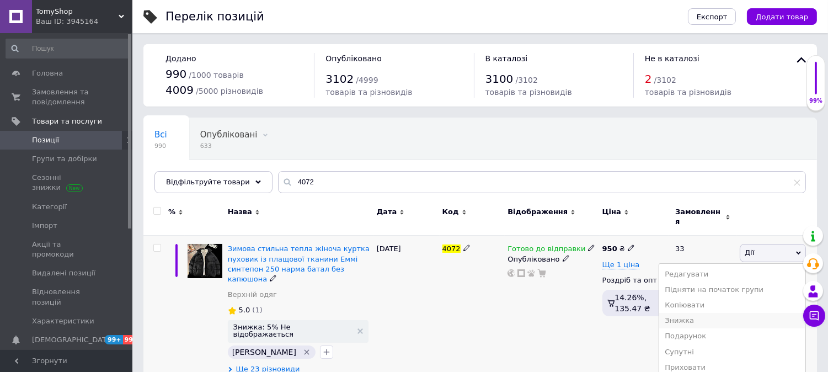
scroll to position [62, 0]
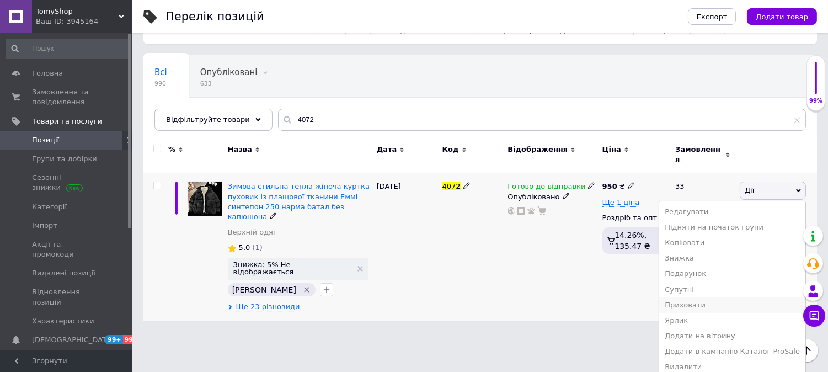
click at [704, 302] on li "Приховати" at bounding box center [732, 304] width 146 height 15
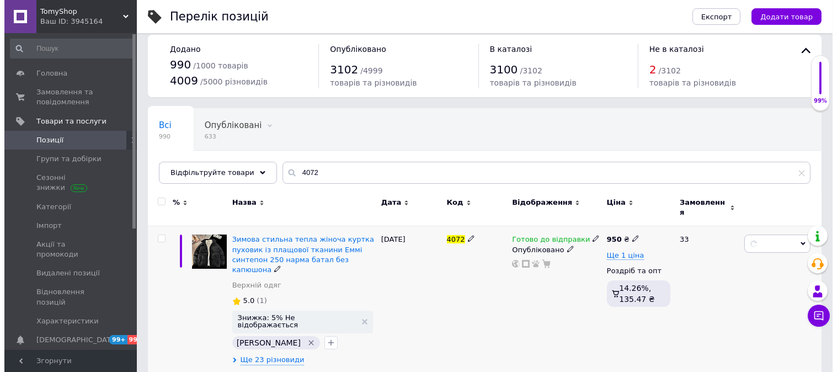
scroll to position [0, 0]
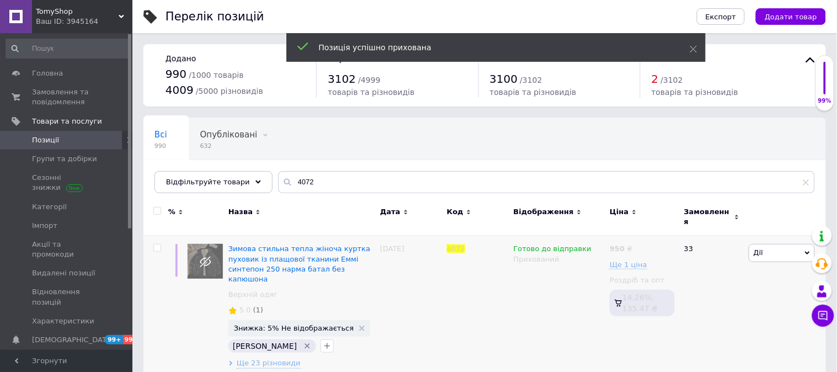
click at [105, 29] on div "TomyShop Ваш ID: 3945164" at bounding box center [82, 16] width 100 height 33
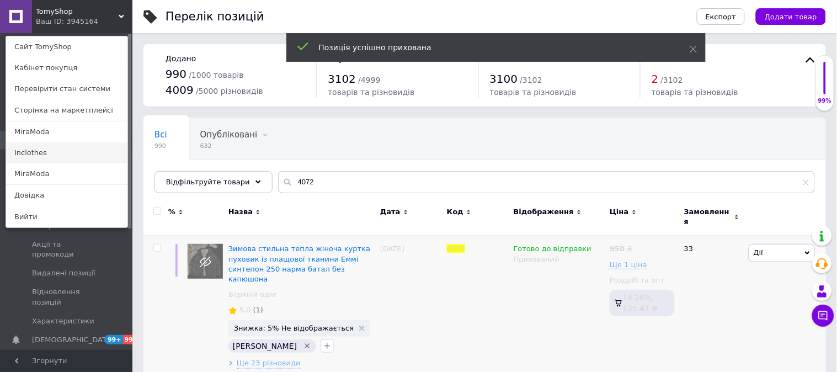
click at [45, 149] on link "Inclothes" at bounding box center [66, 152] width 121 height 21
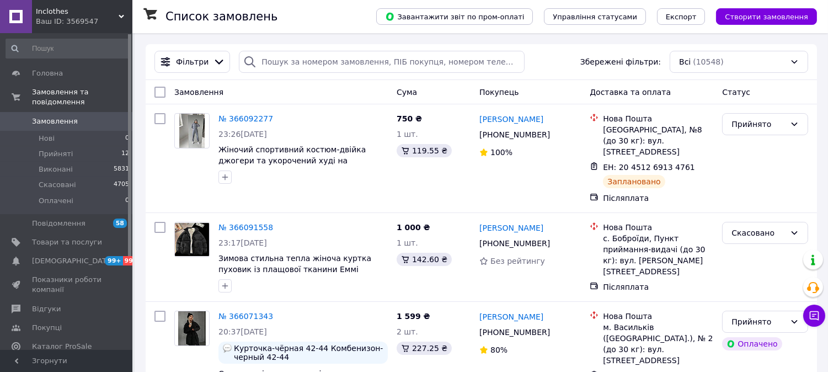
click at [44, 237] on span "Товари та послуги" at bounding box center [67, 242] width 70 height 10
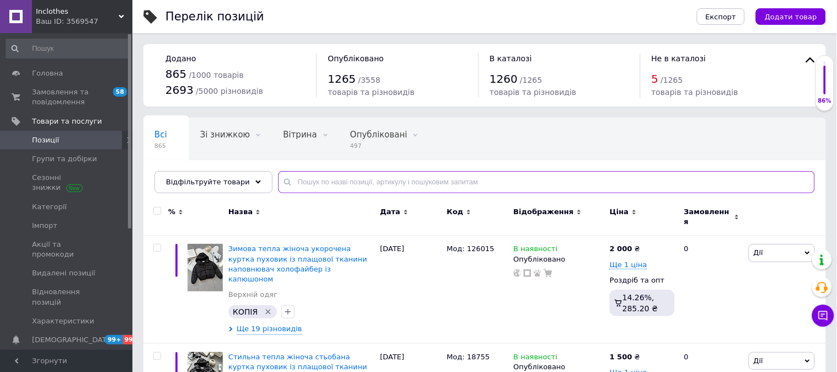
click at [357, 183] on input "text" at bounding box center [546, 182] width 537 height 22
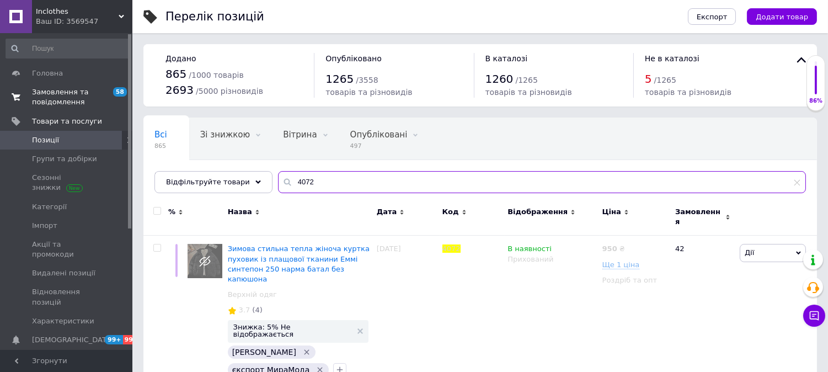
type input "4072"
click at [61, 99] on span "Замовлення та повідомлення" at bounding box center [67, 97] width 70 height 20
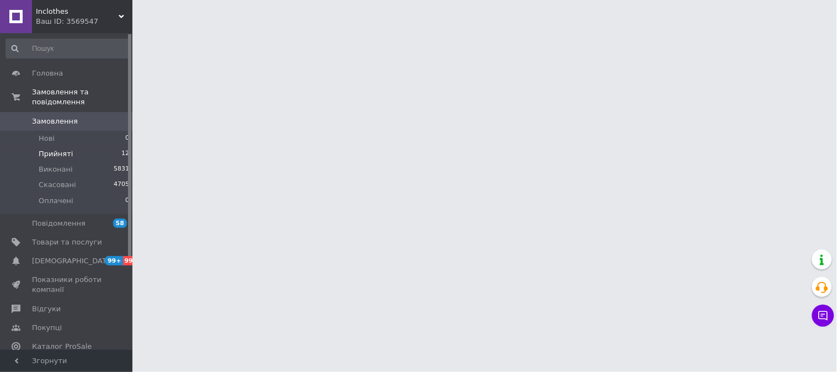
click at [100, 149] on li "Прийняті 12" at bounding box center [68, 153] width 136 height 15
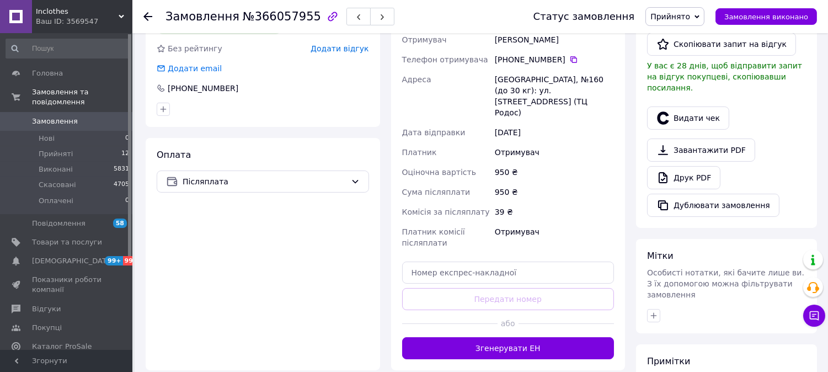
scroll to position [306, 0]
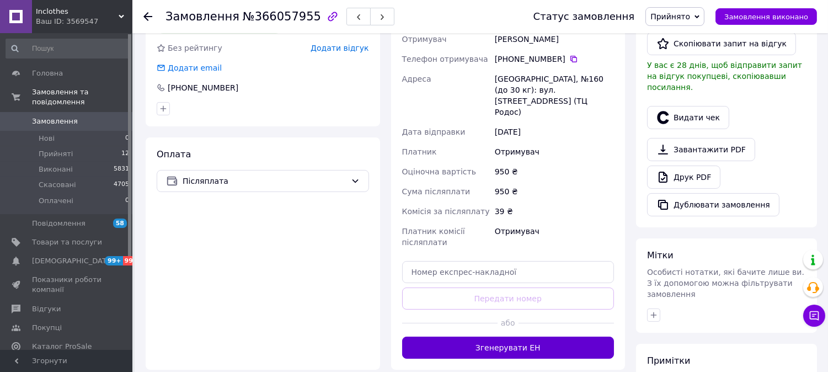
click at [520, 336] on button "Згенерувати ЕН" at bounding box center [508, 347] width 212 height 22
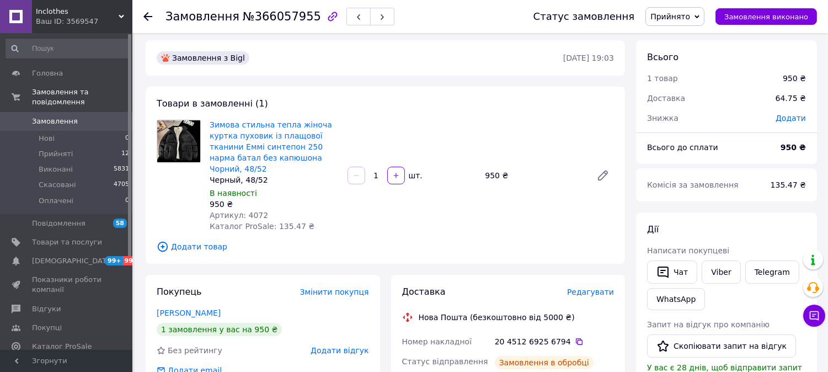
scroll to position [0, 0]
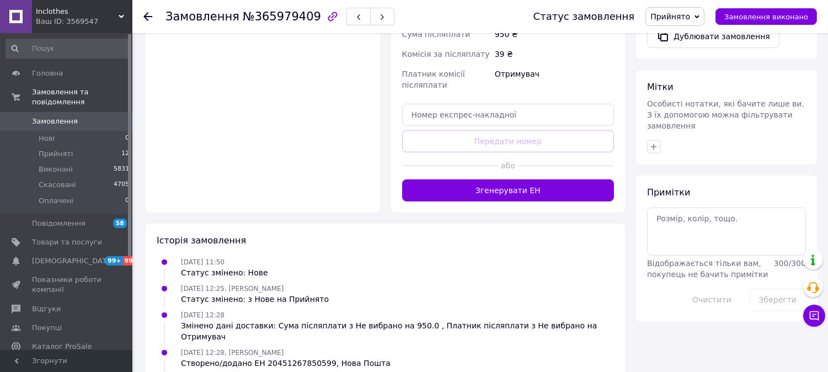
scroll to position [490, 0]
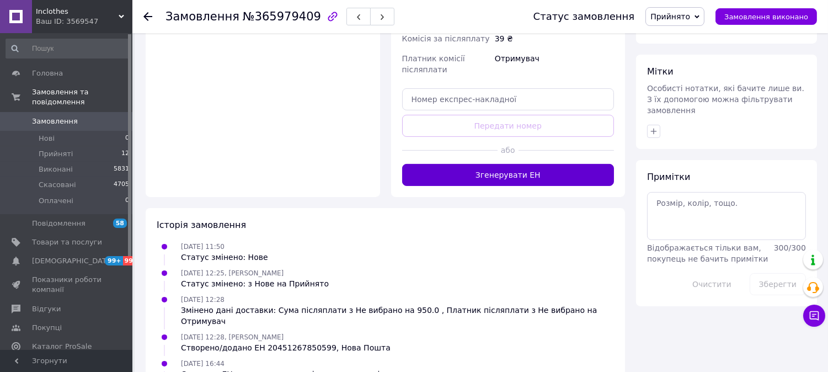
click at [513, 164] on button "Згенерувати ЕН" at bounding box center [508, 175] width 212 height 22
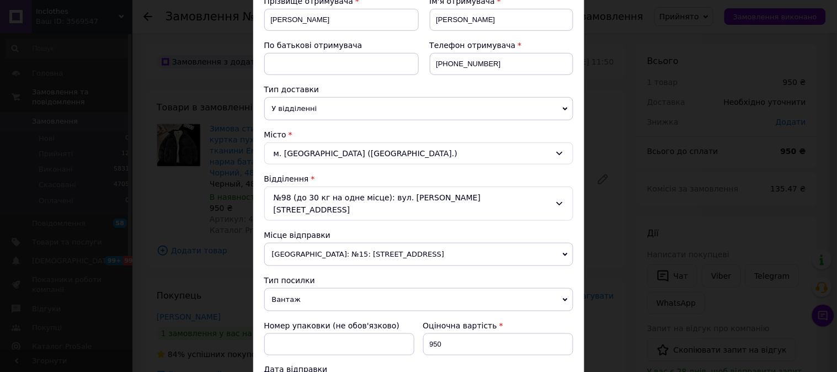
scroll to position [367, 0]
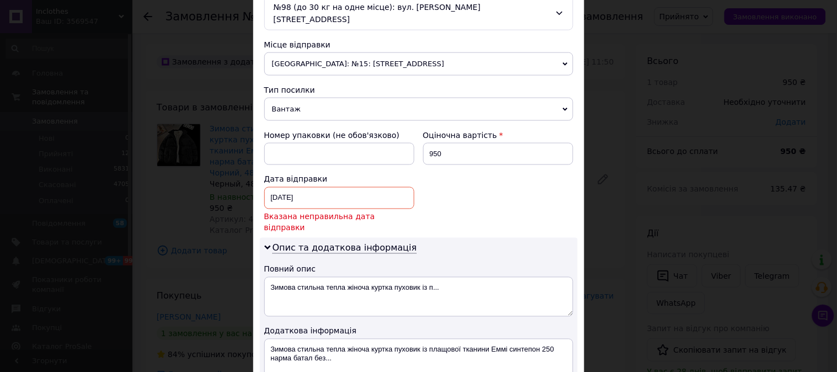
click at [367, 199] on div "[DATE] < 2025 > < Октябрь > Пн Вт Ср Чт Пт Сб Вс 29 30 1 2 3 4 5 6 7 8 9 10 11 …" at bounding box center [339, 210] width 150 height 46
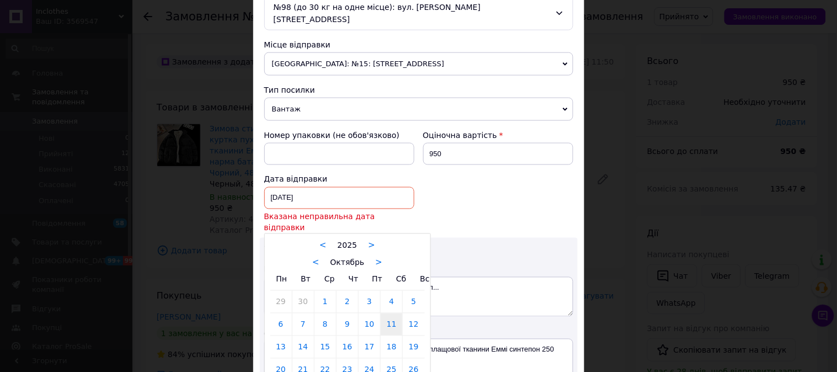
click at [376, 187] on div "[DATE] < 2025 > < Октябрь > Пн Вт Ср Чт Пт Сб Вс 29 30 1 2 3 4 5 6 7 8 9 10 11 …" at bounding box center [339, 198] width 150 height 22
click at [421, 313] on link "12" at bounding box center [414, 324] width 22 height 22
type input "[DATE]"
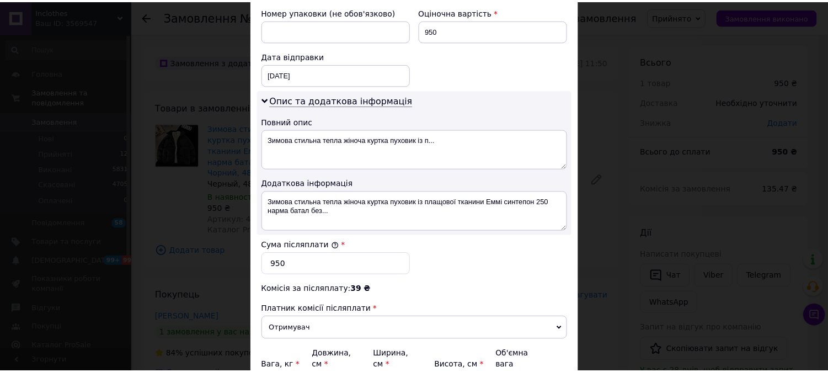
scroll to position [595, 0]
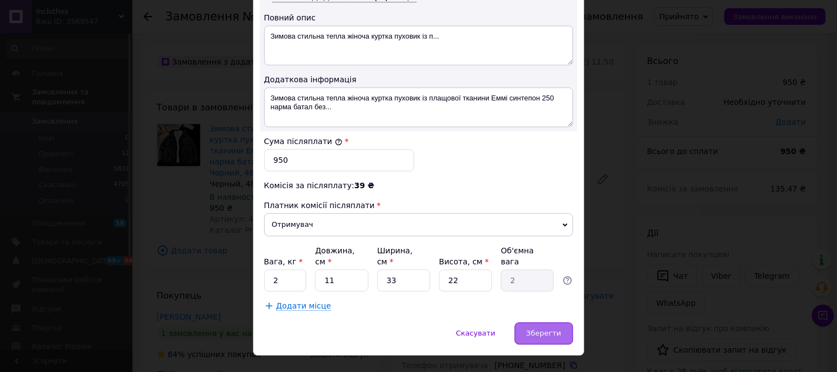
click at [561, 322] on div "Зберегти" at bounding box center [544, 333] width 58 height 22
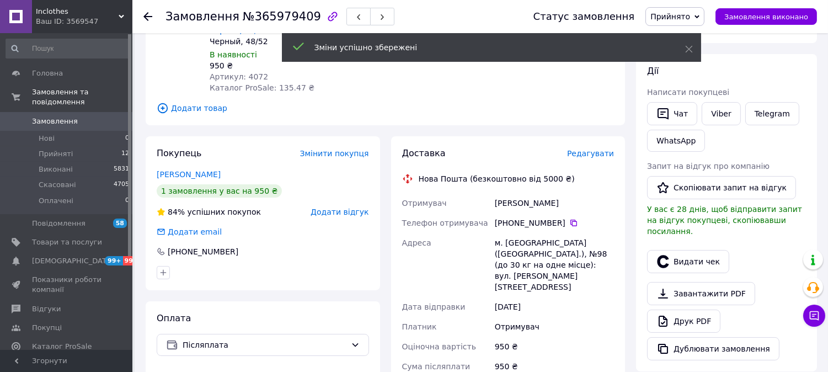
scroll to position [306, 0]
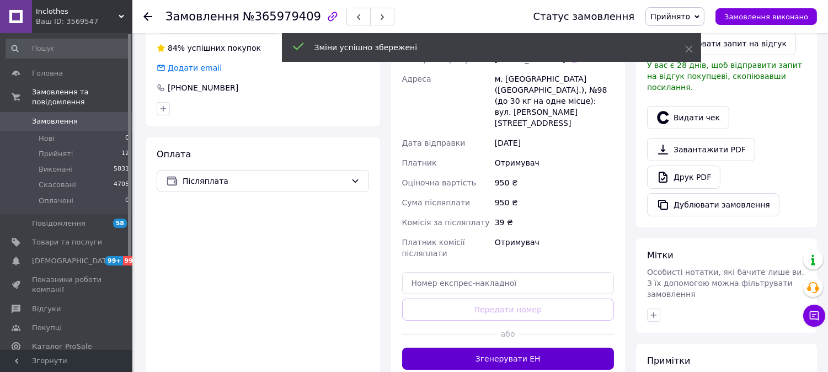
click at [558, 347] on button "Згенерувати ЕН" at bounding box center [508, 358] width 212 height 22
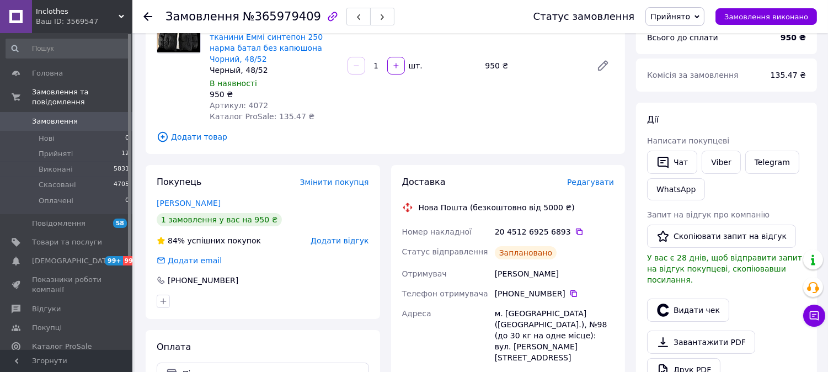
scroll to position [122, 0]
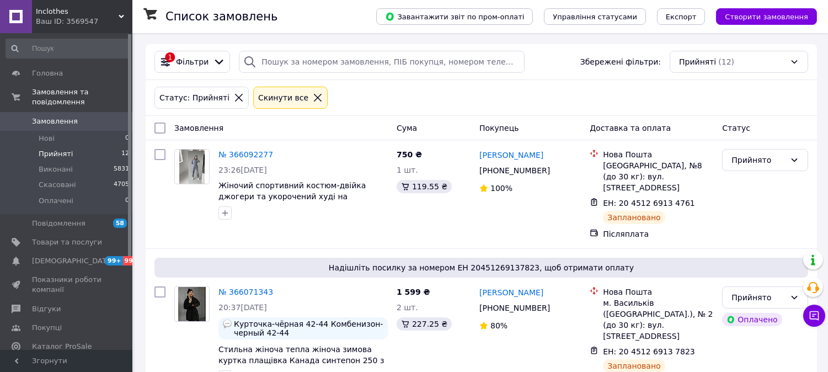
click at [55, 24] on div "Ваш ID: 3569547" at bounding box center [84, 22] width 97 height 10
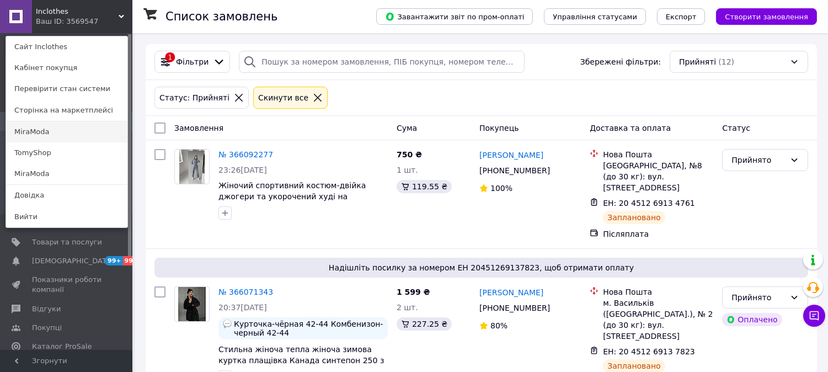
click at [62, 130] on link "MiraModa" at bounding box center [66, 131] width 121 height 21
